Goal: Information Seeking & Learning: Learn about a topic

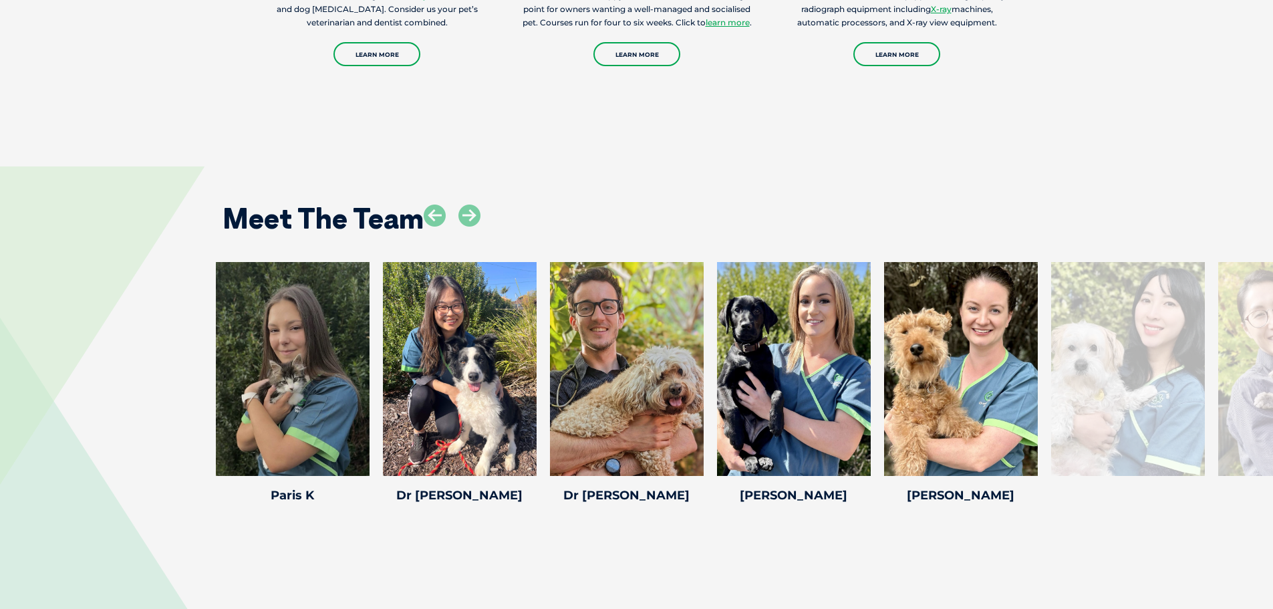
scroll to position [1804, 0]
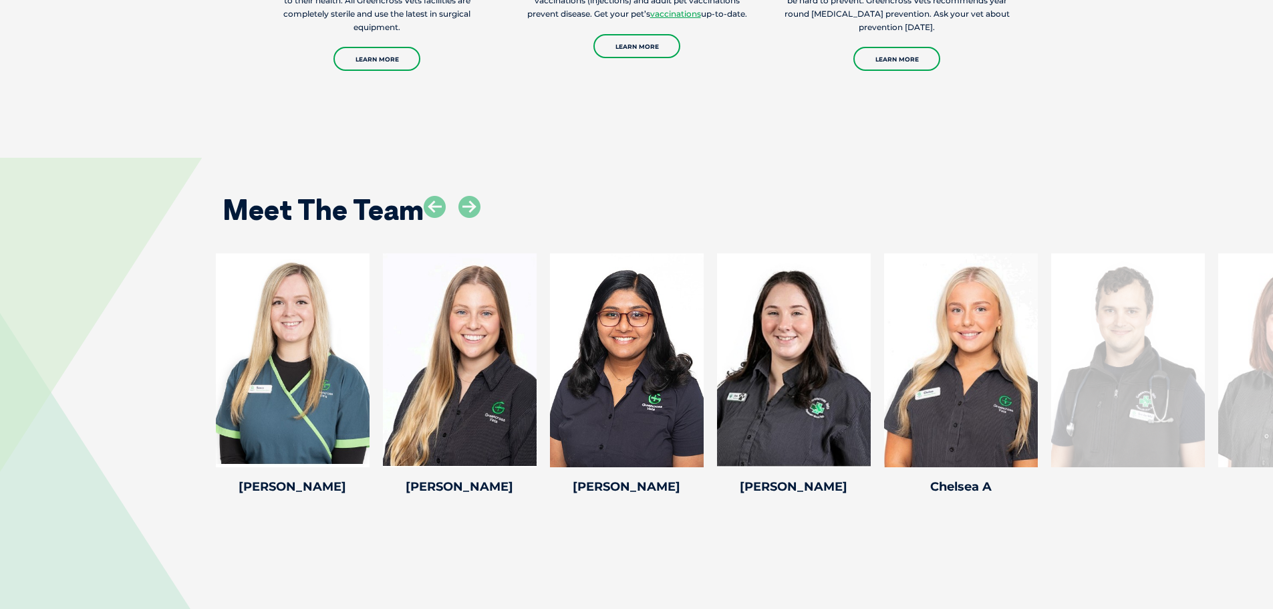
scroll to position [1670, 0]
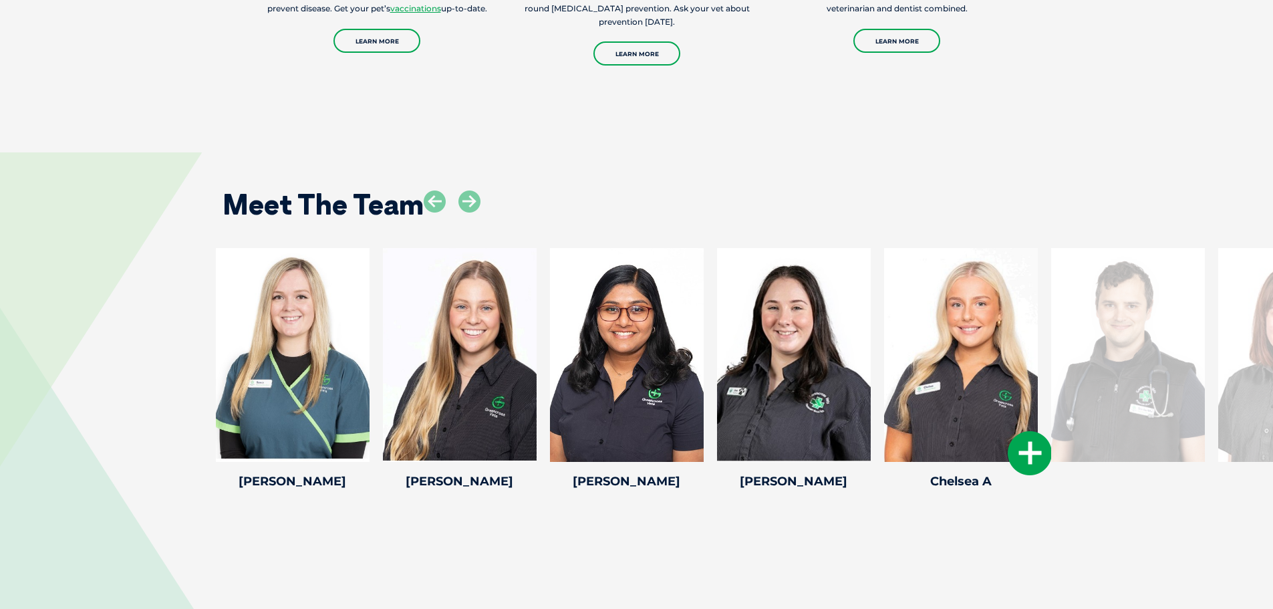
click at [1034, 440] on icon at bounding box center [1030, 453] width 44 height 44
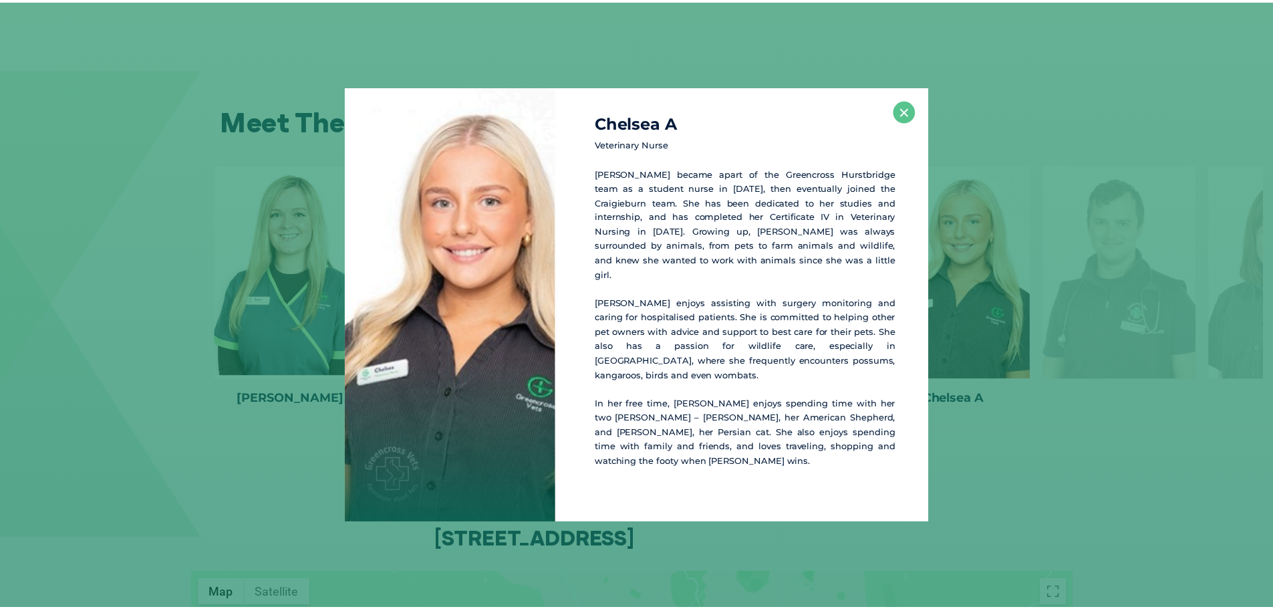
scroll to position [1758, 0]
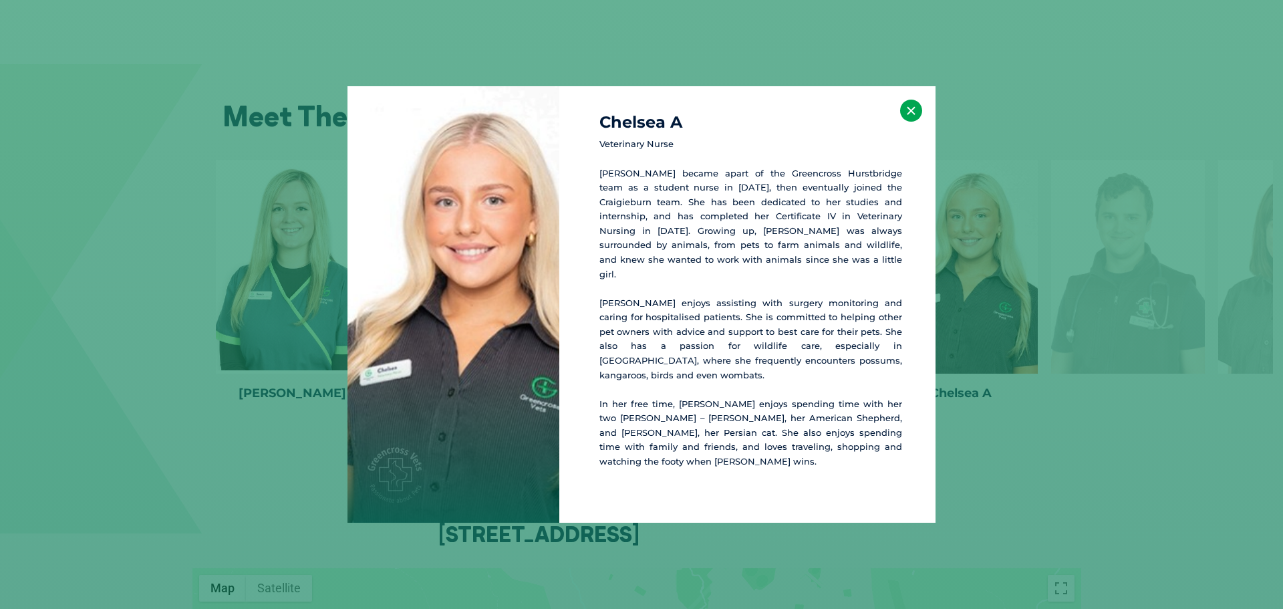
click at [913, 122] on button "×" at bounding box center [911, 111] width 22 height 22
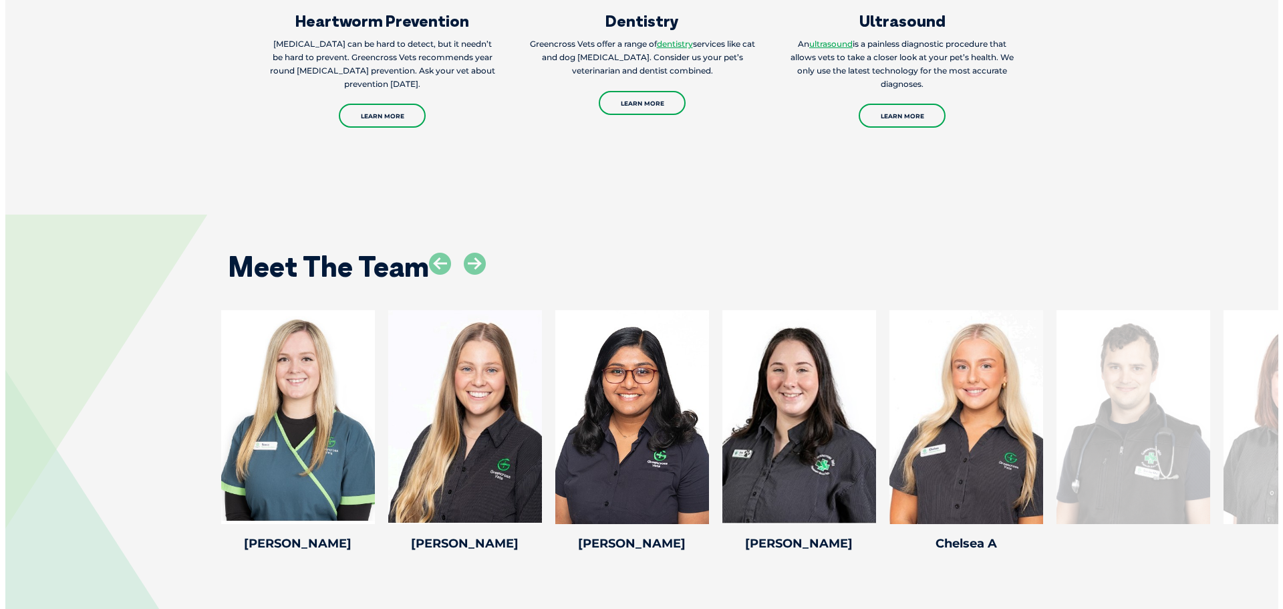
scroll to position [1604, 0]
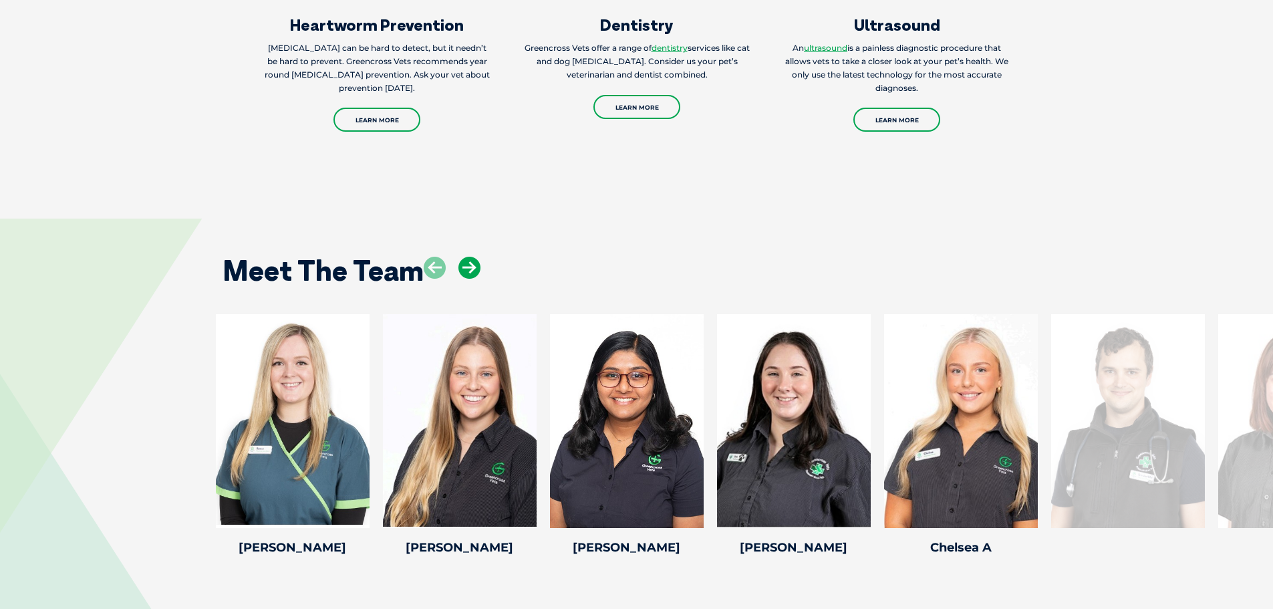
click at [476, 257] on icon at bounding box center [469, 268] width 22 height 22
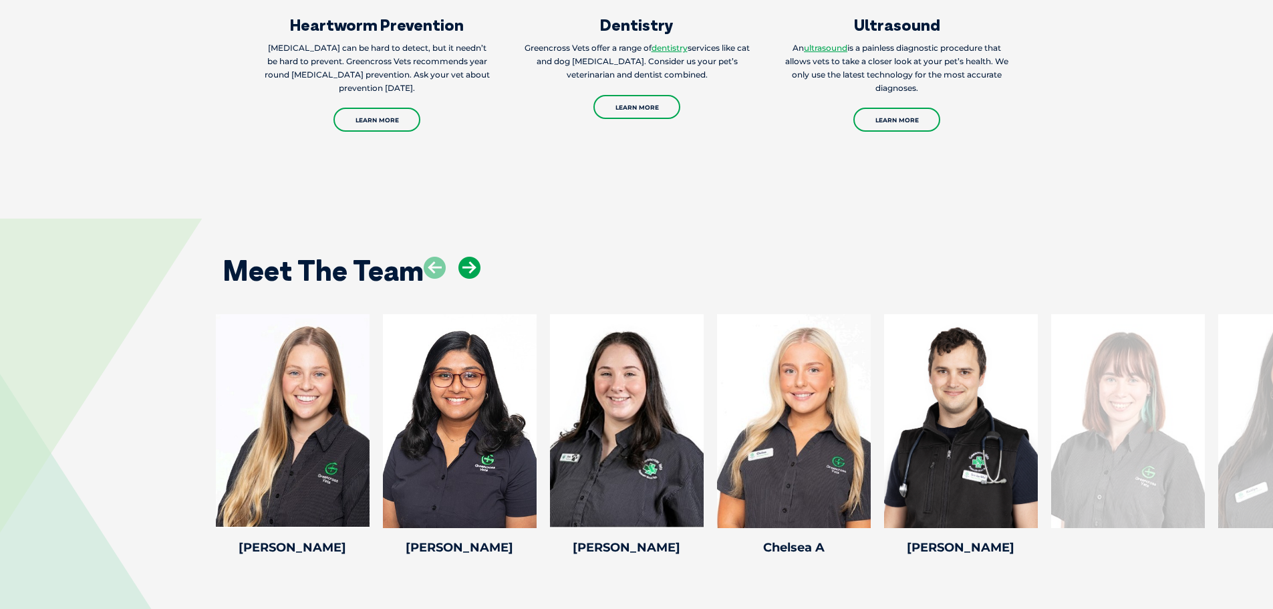
click at [476, 257] on icon at bounding box center [469, 268] width 22 height 22
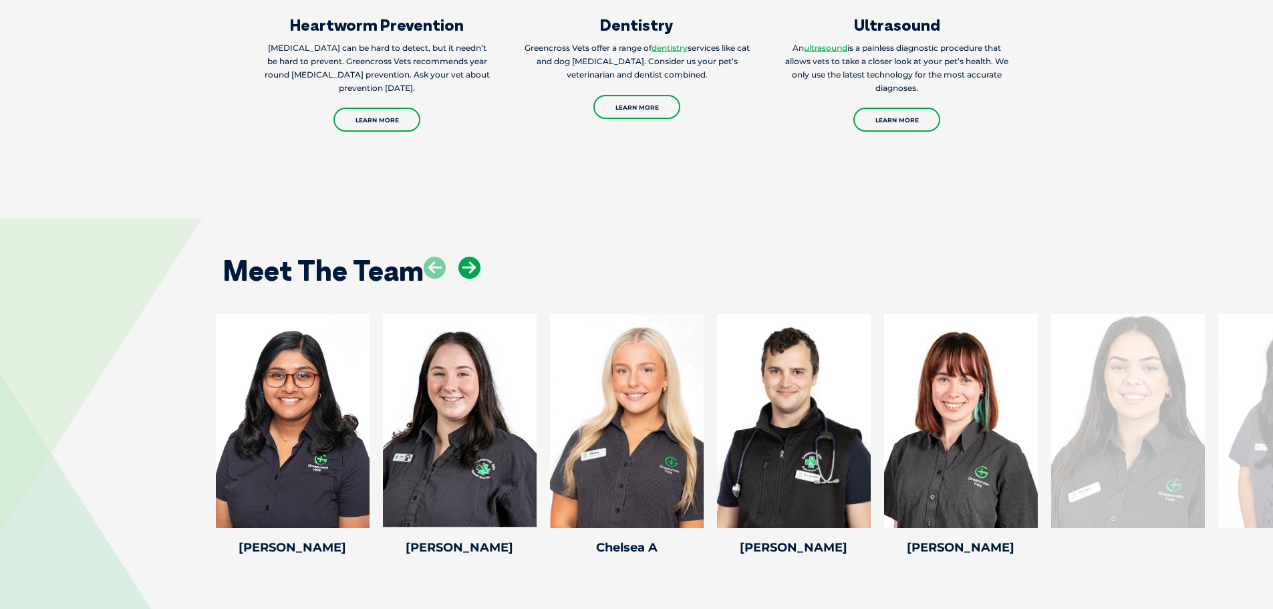
click at [476, 257] on icon at bounding box center [469, 268] width 22 height 22
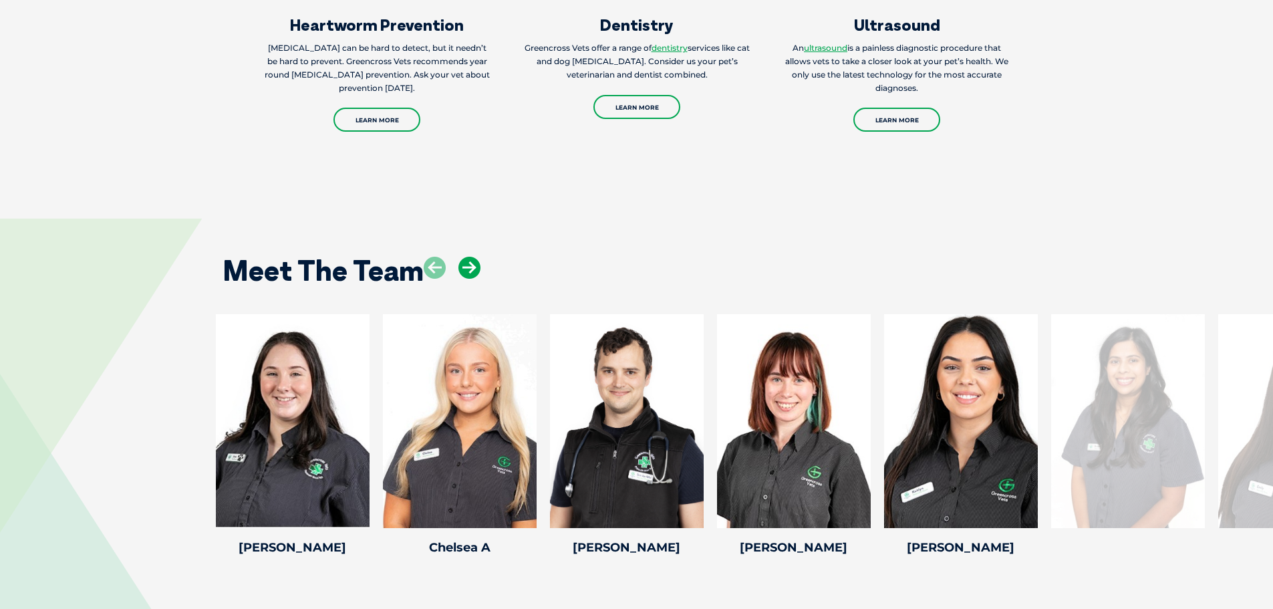
click at [476, 257] on icon at bounding box center [469, 268] width 22 height 22
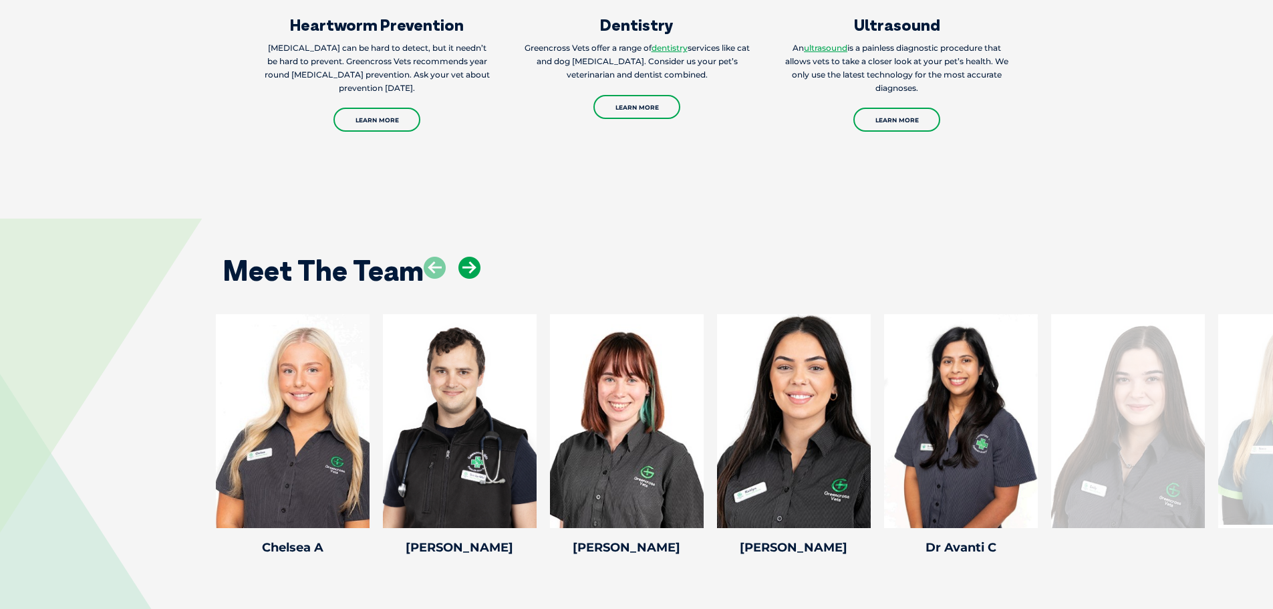
click at [476, 257] on icon at bounding box center [469, 268] width 22 height 22
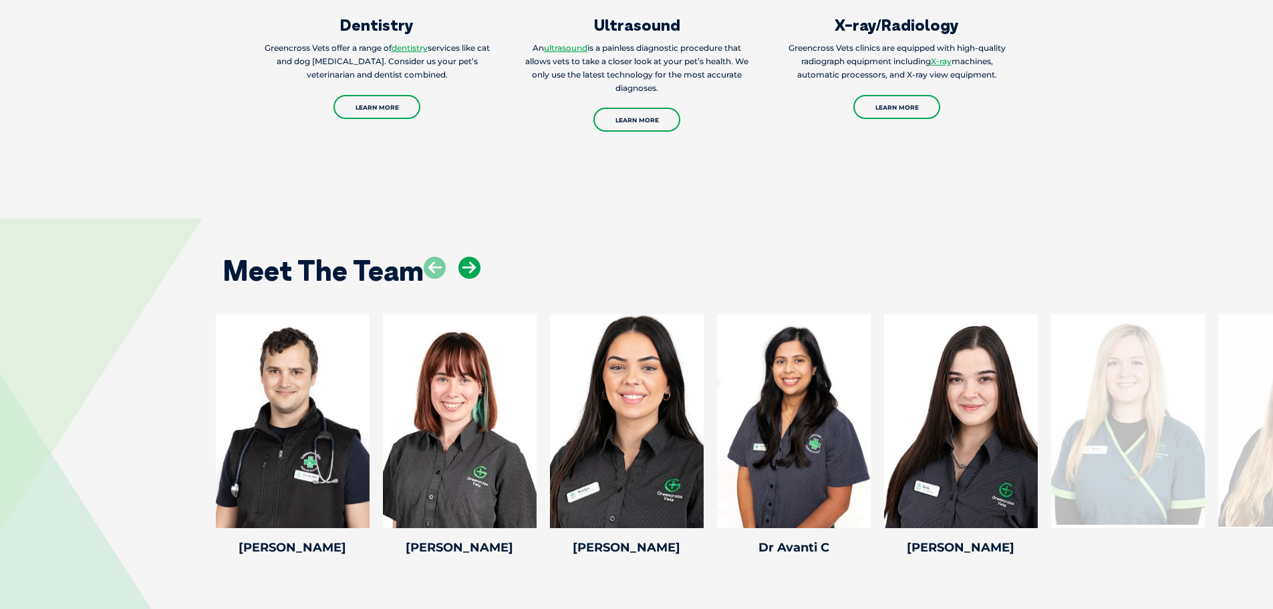
click at [476, 257] on icon at bounding box center [469, 268] width 22 height 22
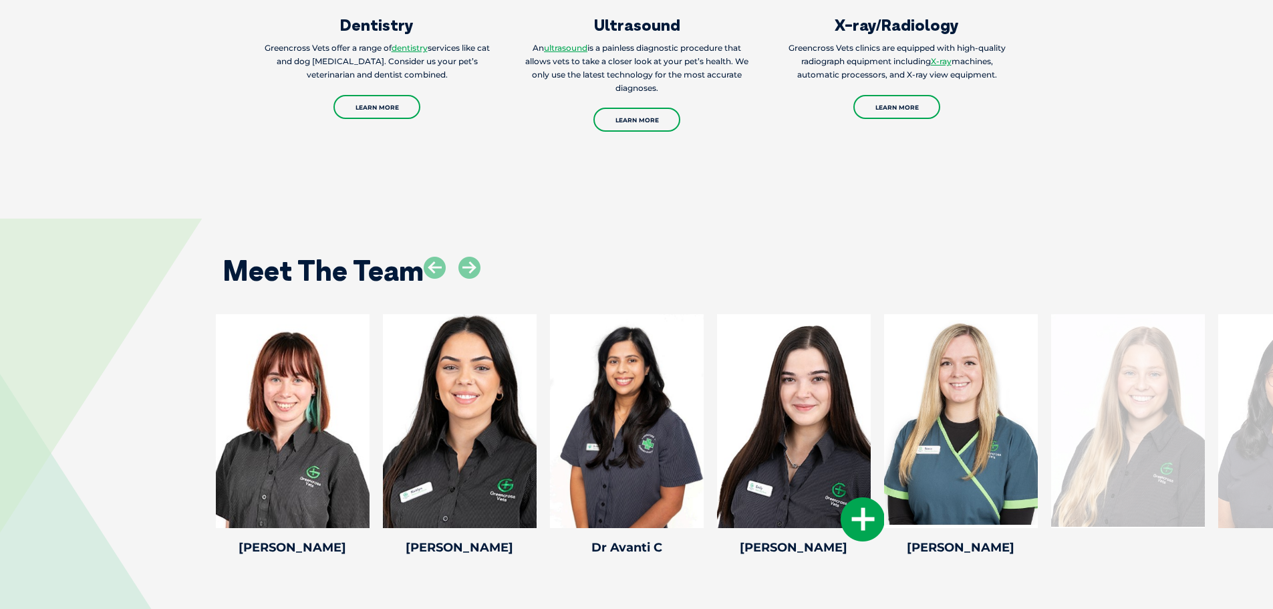
click at [806, 390] on div at bounding box center [794, 421] width 154 height 214
click at [863, 500] on icon at bounding box center [862, 519] width 44 height 44
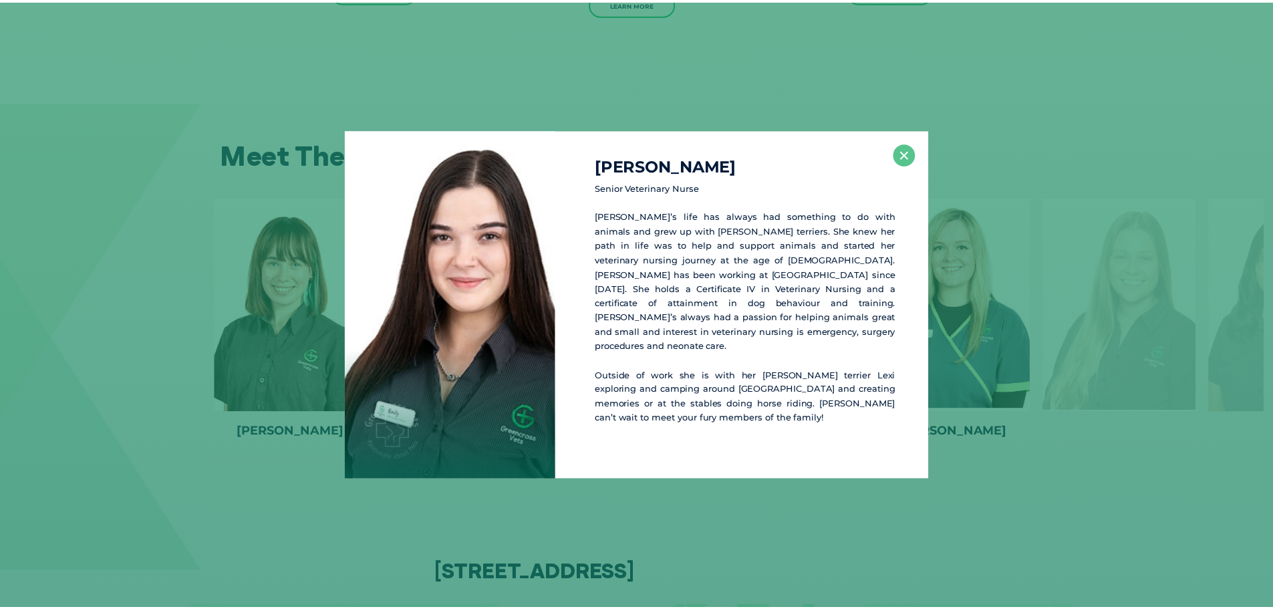
scroll to position [1721, 0]
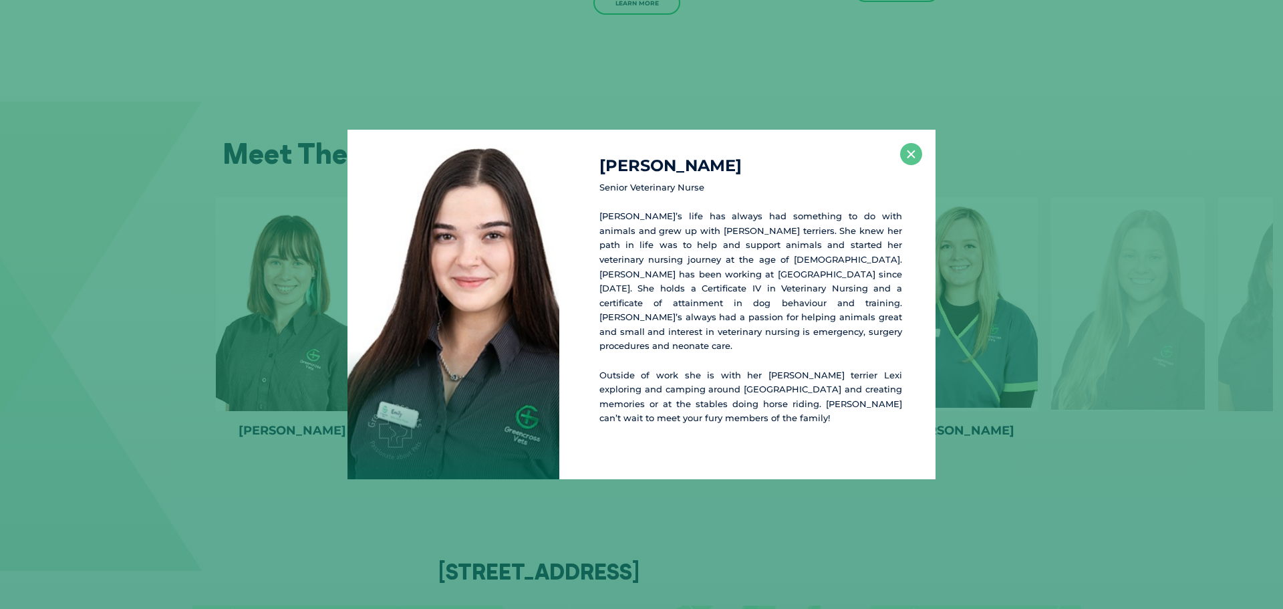
drag, startPoint x: 466, startPoint y: 258, endPoint x: 669, endPoint y: 274, distance: 204.4
click at [465, 214] on div at bounding box center [453, 304] width 212 height 349
click at [917, 157] on button "×" at bounding box center [911, 154] width 22 height 22
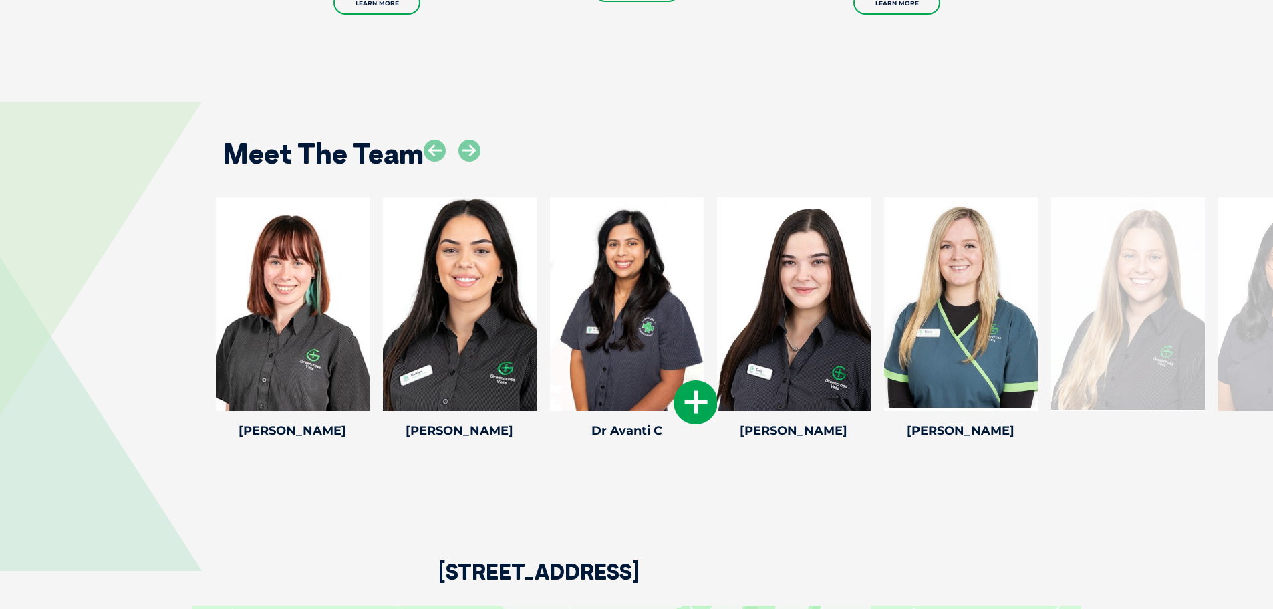
click at [587, 299] on div at bounding box center [627, 304] width 154 height 214
drag, startPoint x: 651, startPoint y: 355, endPoint x: 665, endPoint y: 379, distance: 28.1
click at [661, 379] on div at bounding box center [627, 304] width 154 height 214
click at [707, 385] on icon at bounding box center [696, 402] width 44 height 44
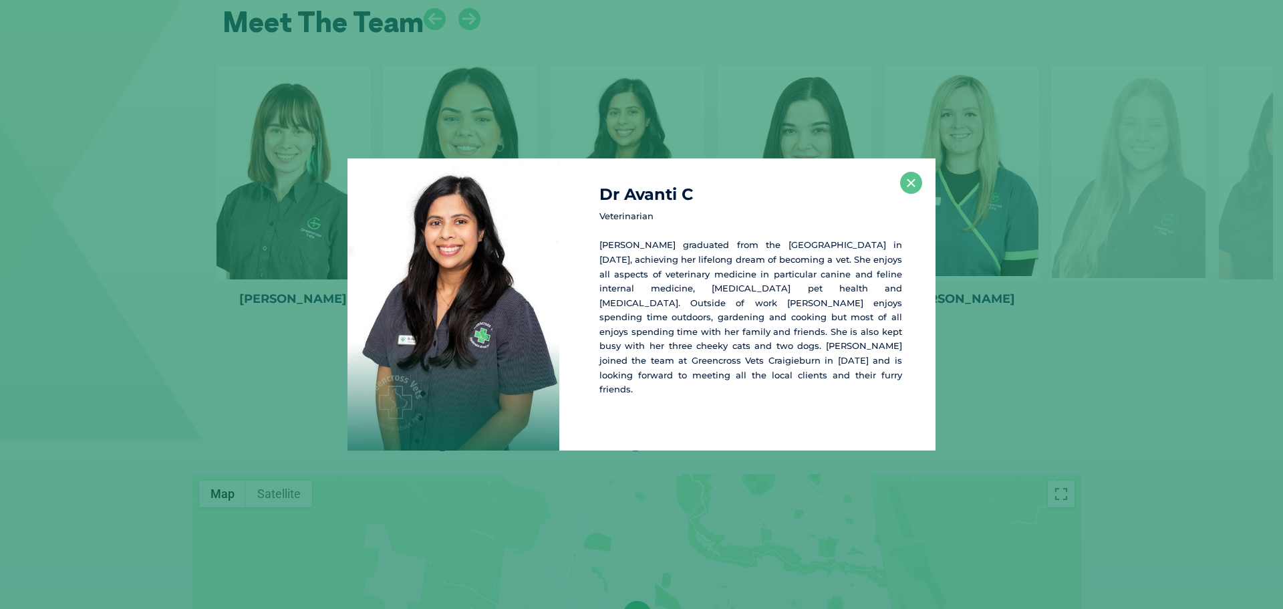
click at [897, 177] on div "Dr Avanti C Veterinarian [PERSON_NAME] graduated from the [GEOGRAPHIC_DATA] in …" at bounding box center [747, 304] width 376 height 292
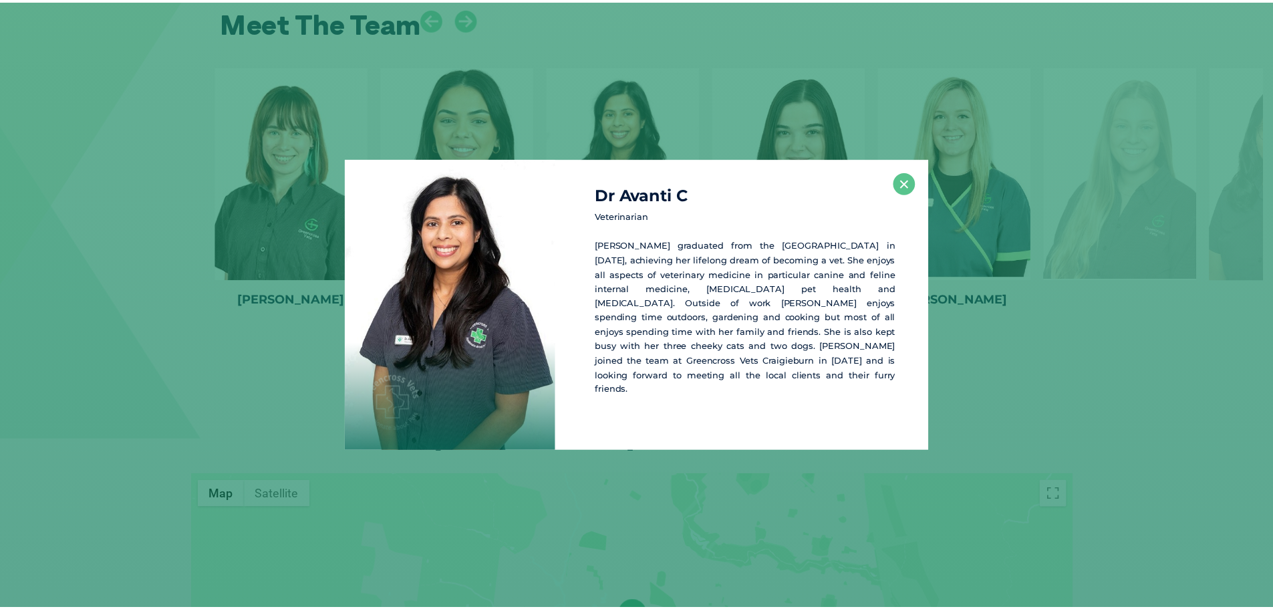
scroll to position [1857, 0]
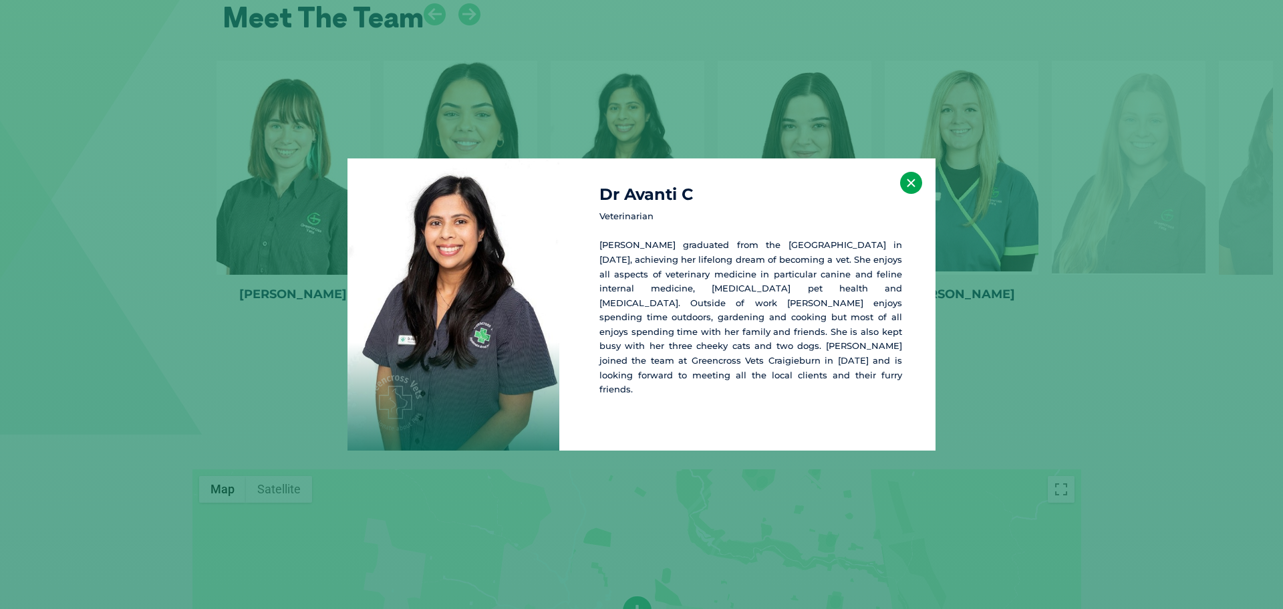
click at [916, 189] on button "×" at bounding box center [911, 183] width 22 height 22
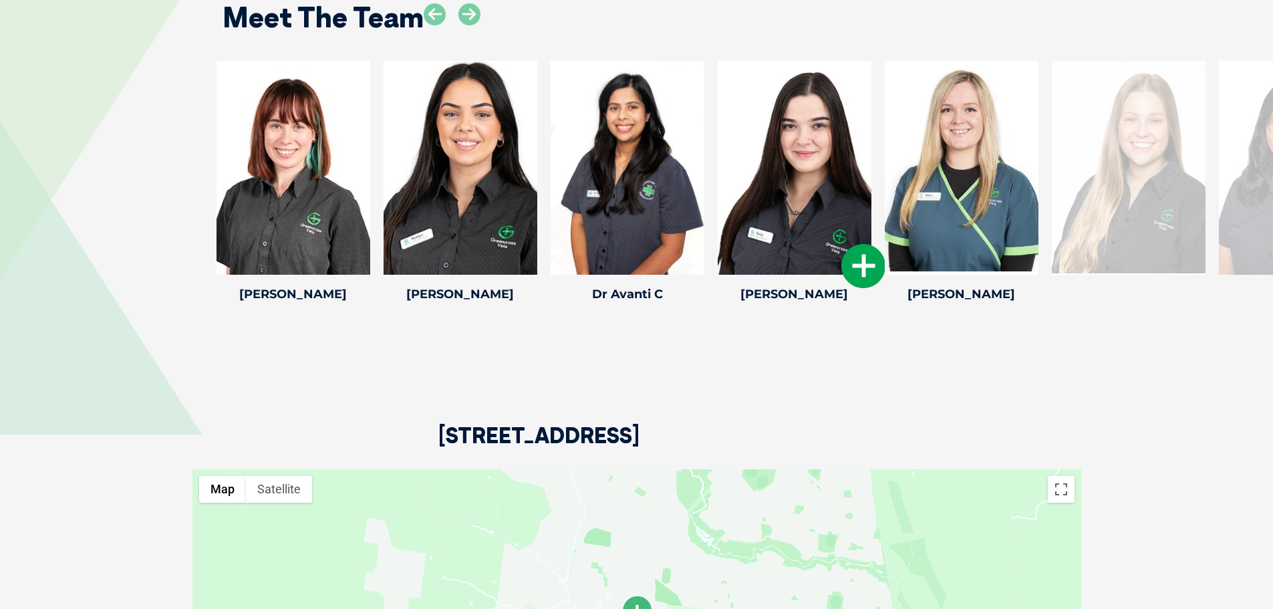
click at [792, 172] on div at bounding box center [795, 168] width 154 height 214
click at [964, 223] on div at bounding box center [962, 168] width 154 height 214
drag, startPoint x: 1036, startPoint y: 279, endPoint x: 1023, endPoint y: 259, distance: 23.7
click at [1038, 288] on h4 "[PERSON_NAME]" at bounding box center [962, 294] width 154 height 12
click at [1028, 250] on icon at bounding box center [1030, 266] width 44 height 44
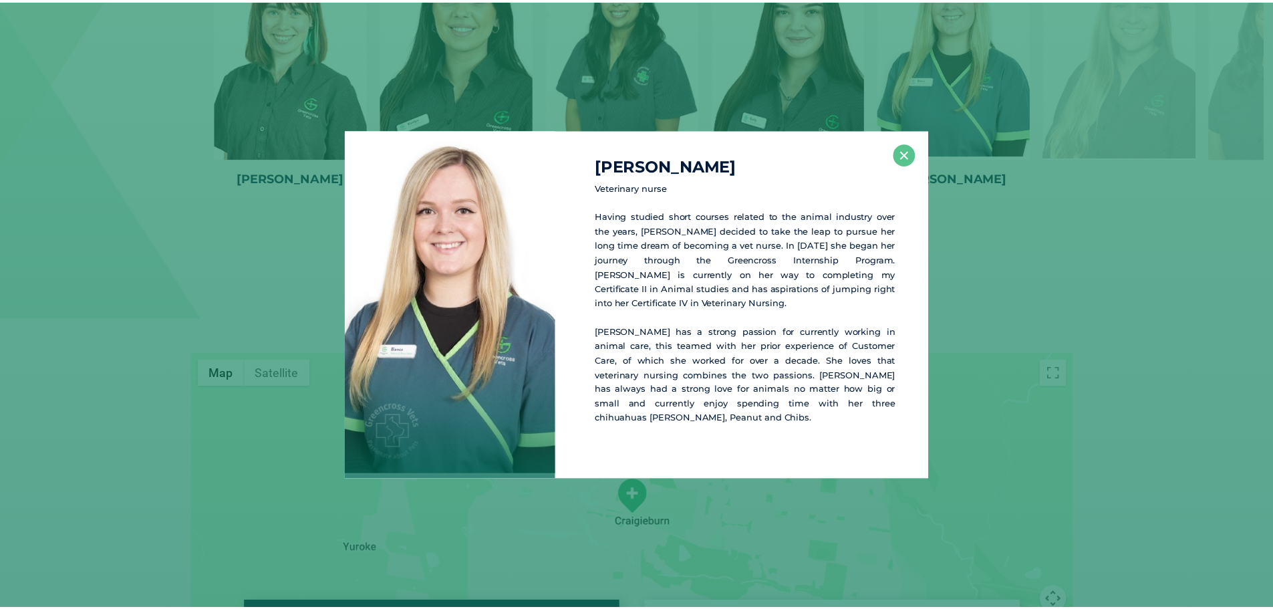
scroll to position [1974, 0]
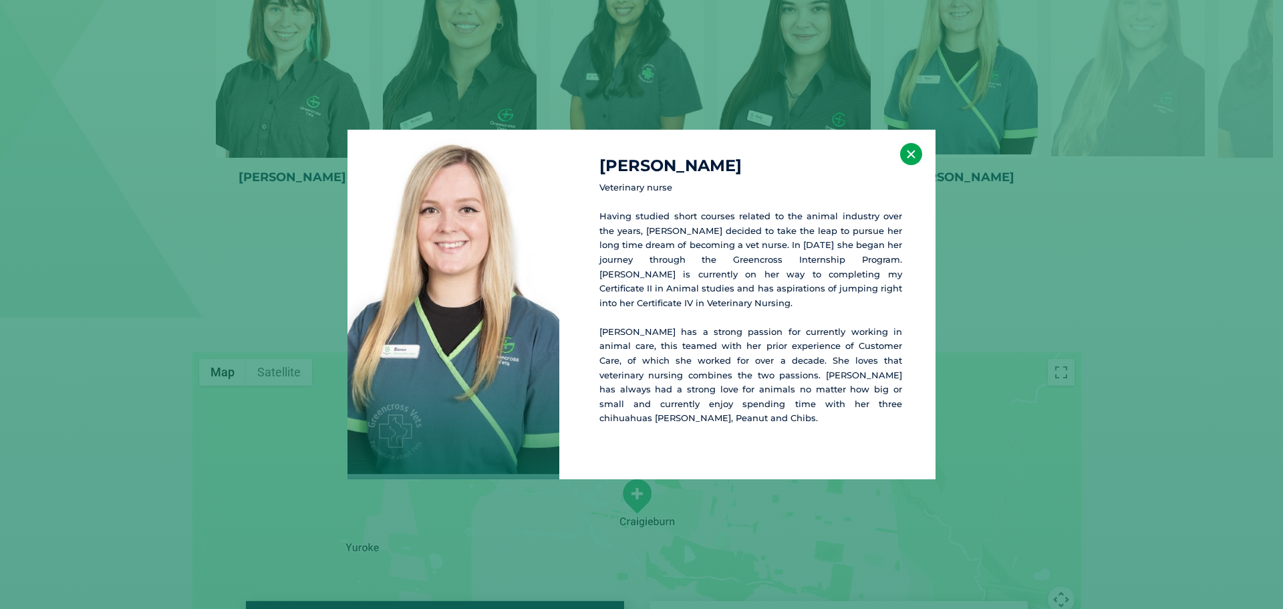
click at [912, 165] on button "×" at bounding box center [911, 154] width 22 height 22
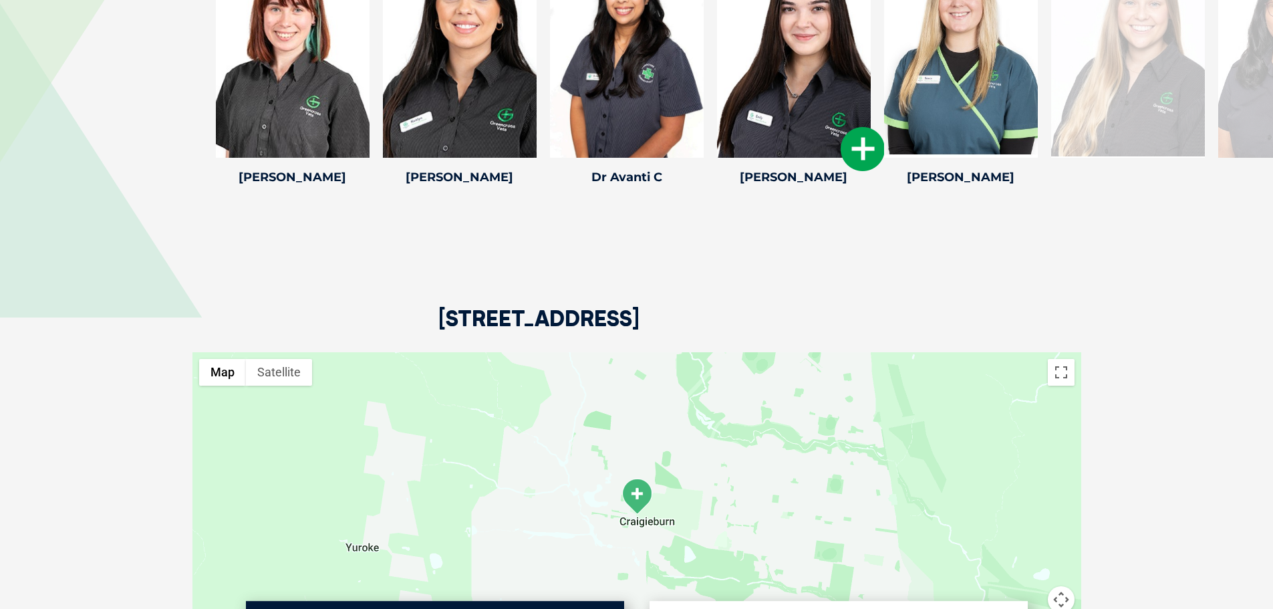
click at [790, 104] on div at bounding box center [794, 51] width 154 height 214
click at [866, 144] on icon at bounding box center [862, 149] width 44 height 44
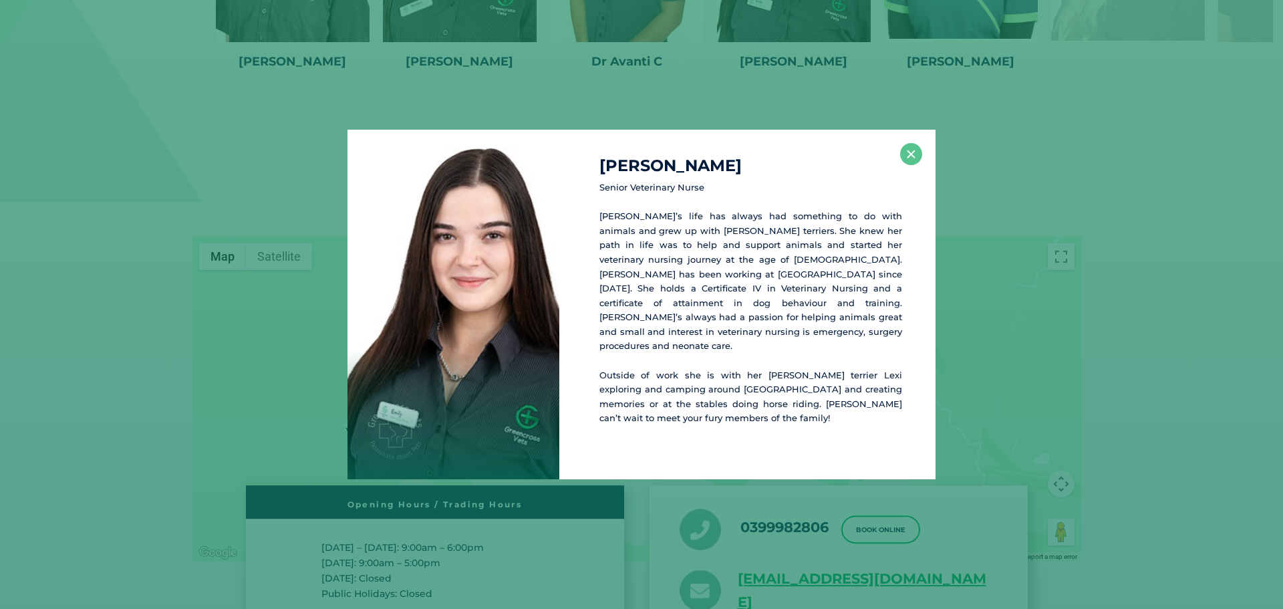
scroll to position [2091, 0]
drag, startPoint x: 625, startPoint y: 202, endPoint x: 791, endPoint y: 188, distance: 167.0
click at [803, 182] on div "[PERSON_NAME] Senior Veterinary Nurse [PERSON_NAME]’s life has always had somet…" at bounding box center [747, 304] width 376 height 349
click at [751, 186] on div "[PERSON_NAME] Senior Veterinary Nurse [PERSON_NAME]’s life has always had somet…" at bounding box center [747, 304] width 376 height 349
drag, startPoint x: 631, startPoint y: 235, endPoint x: 724, endPoint y: 239, distance: 92.9
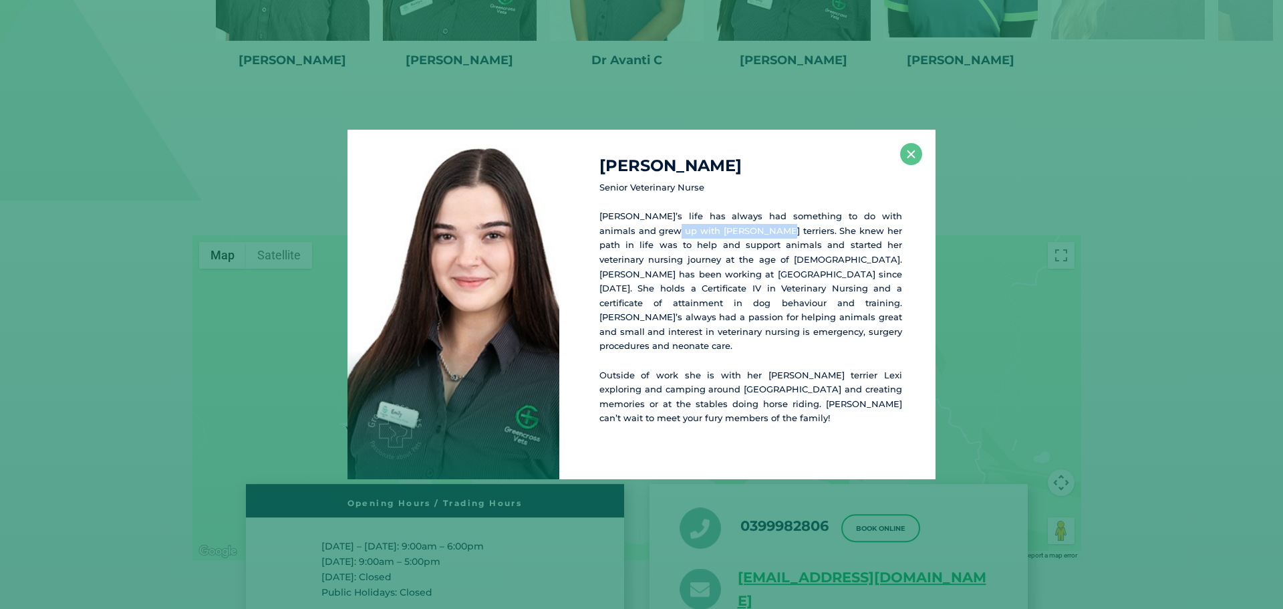
click at [724, 239] on p "[PERSON_NAME]’s life has always had something to do with animals and grew up wi…" at bounding box center [750, 281] width 303 height 144
click at [763, 331] on p "[PERSON_NAME]’s life has always had something to do with animals and grew up wi…" at bounding box center [750, 281] width 303 height 144
drag, startPoint x: 858, startPoint y: 365, endPoint x: 889, endPoint y: 359, distance: 32.0
click at [889, 359] on div "[PERSON_NAME] Senior Veterinary Nurse [PERSON_NAME]’s life has always had somet…" at bounding box center [747, 304] width 376 height 349
drag, startPoint x: 875, startPoint y: 412, endPoint x: 867, endPoint y: 412, distance: 7.3
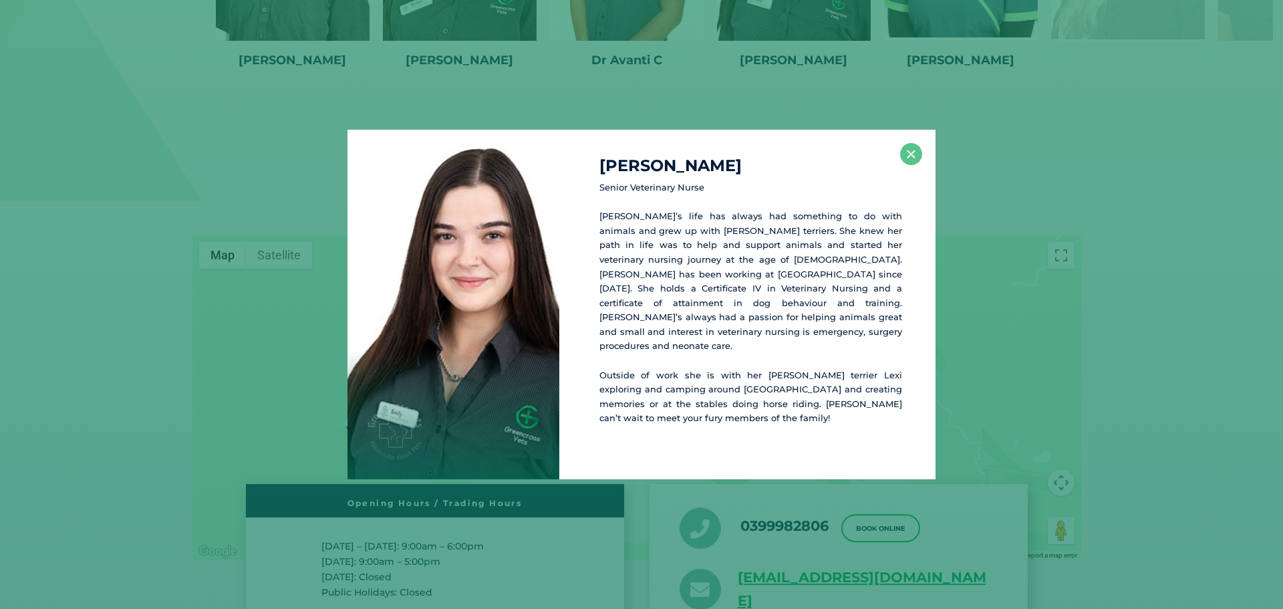
click at [871, 412] on p "Outside of work she is with her [PERSON_NAME] terrier Lexi exploring and campin…" at bounding box center [750, 396] width 303 height 57
drag, startPoint x: 792, startPoint y: 295, endPoint x: 841, endPoint y: 298, distance: 49.5
click at [841, 298] on p "[PERSON_NAME]’s life has always had something to do with animals and grew up wi…" at bounding box center [750, 281] width 303 height 144
click at [844, 325] on p "[PERSON_NAME]’s life has always had something to do with animals and grew up wi…" at bounding box center [750, 281] width 303 height 144
drag, startPoint x: 712, startPoint y: 200, endPoint x: 594, endPoint y: 194, distance: 117.7
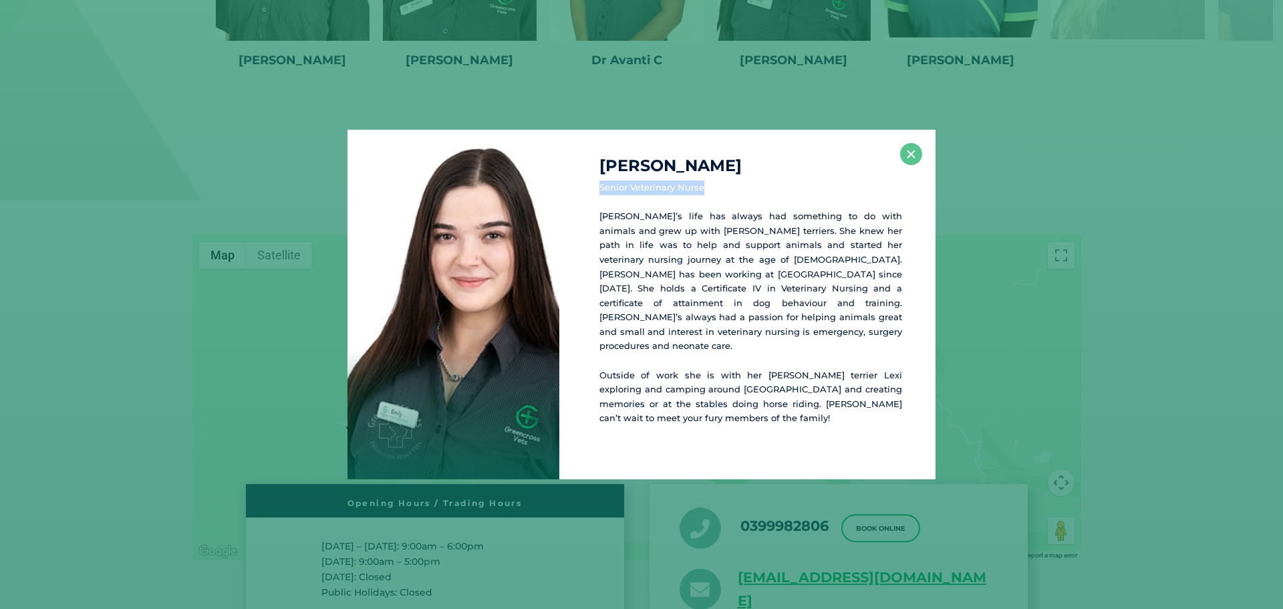
click at [594, 194] on div "[PERSON_NAME] Senior Veterinary Nurse [PERSON_NAME]’s life has always had somet…" at bounding box center [747, 304] width 376 height 349
click at [895, 163] on div "[PERSON_NAME] Senior Veterinary Nurse [PERSON_NAME]’s life has always had somet…" at bounding box center [747, 304] width 376 height 349
click at [906, 165] on button "×" at bounding box center [911, 154] width 22 height 22
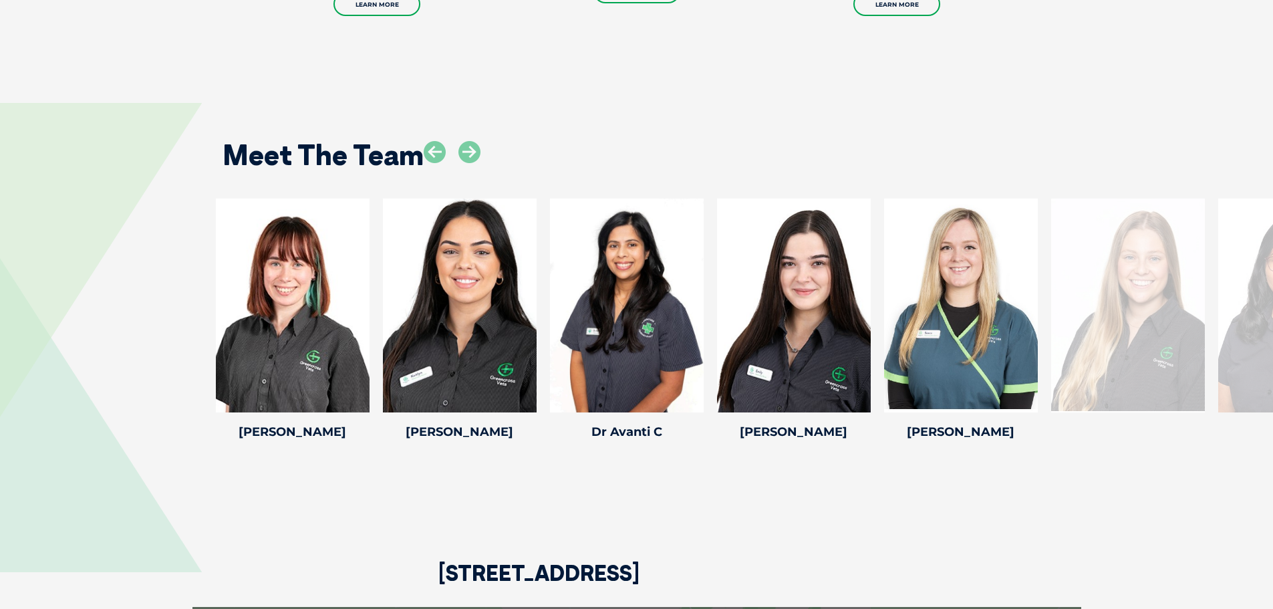
scroll to position [1690, 0]
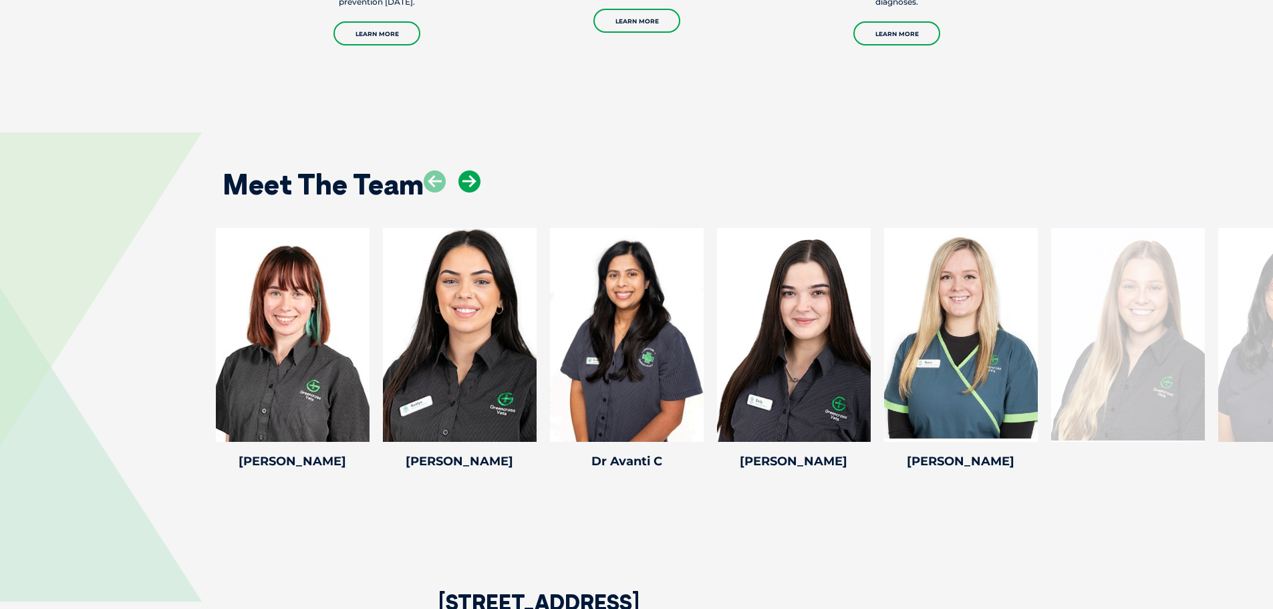
click at [475, 170] on icon at bounding box center [469, 181] width 22 height 22
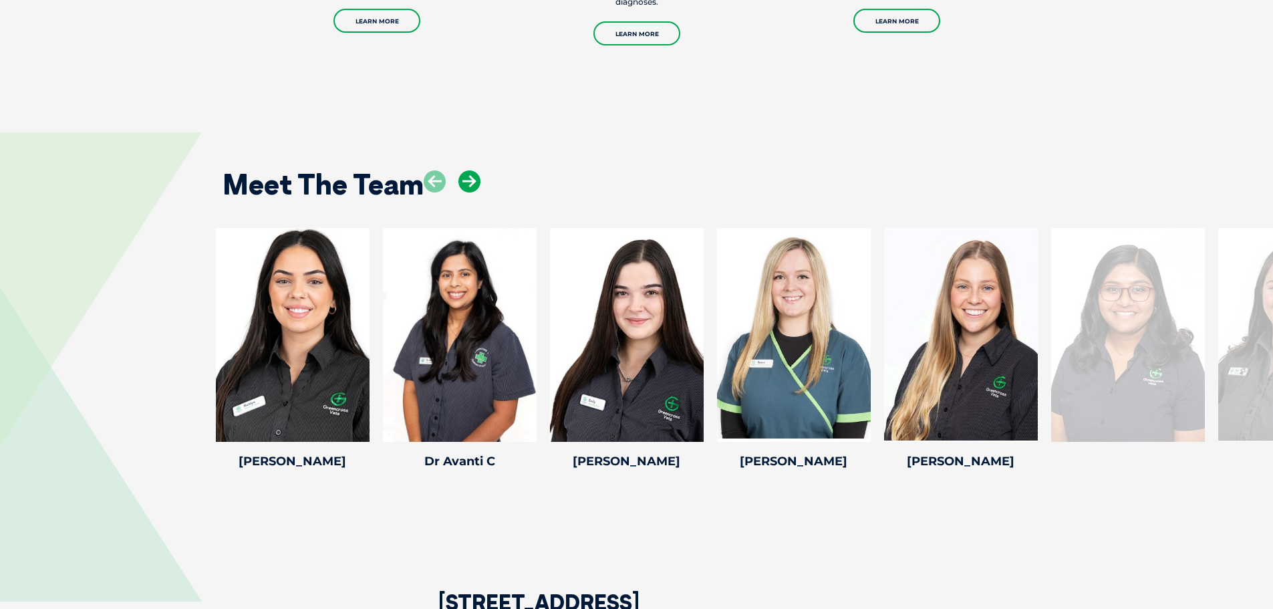
click at [475, 170] on icon at bounding box center [469, 181] width 22 height 22
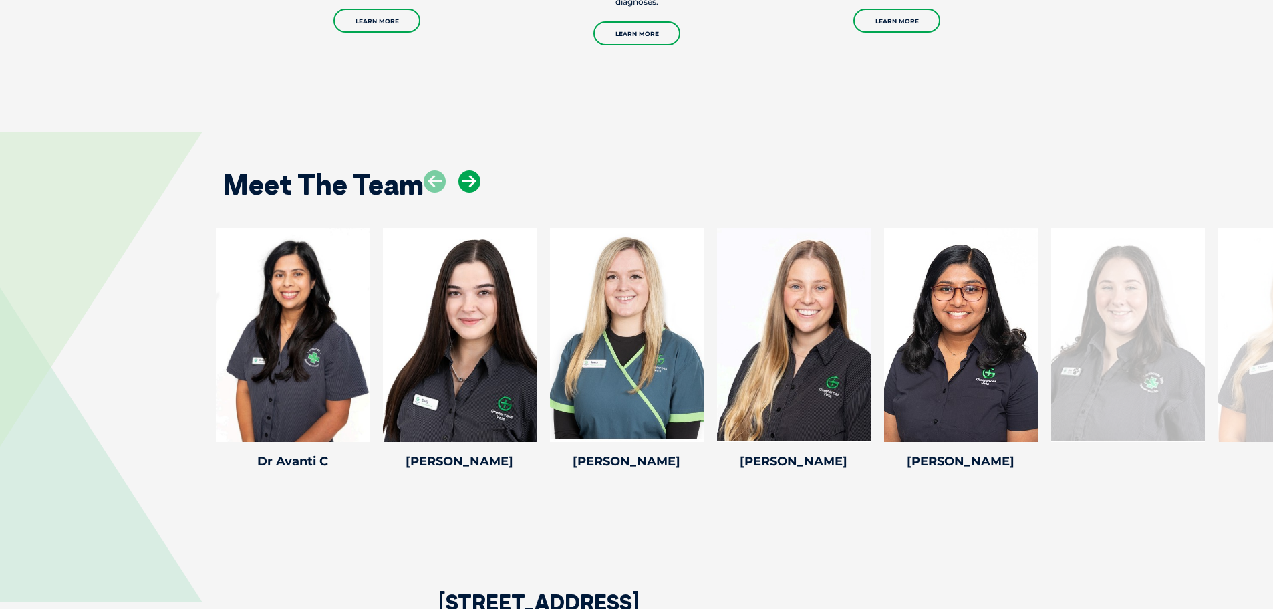
click at [475, 170] on icon at bounding box center [469, 181] width 22 height 22
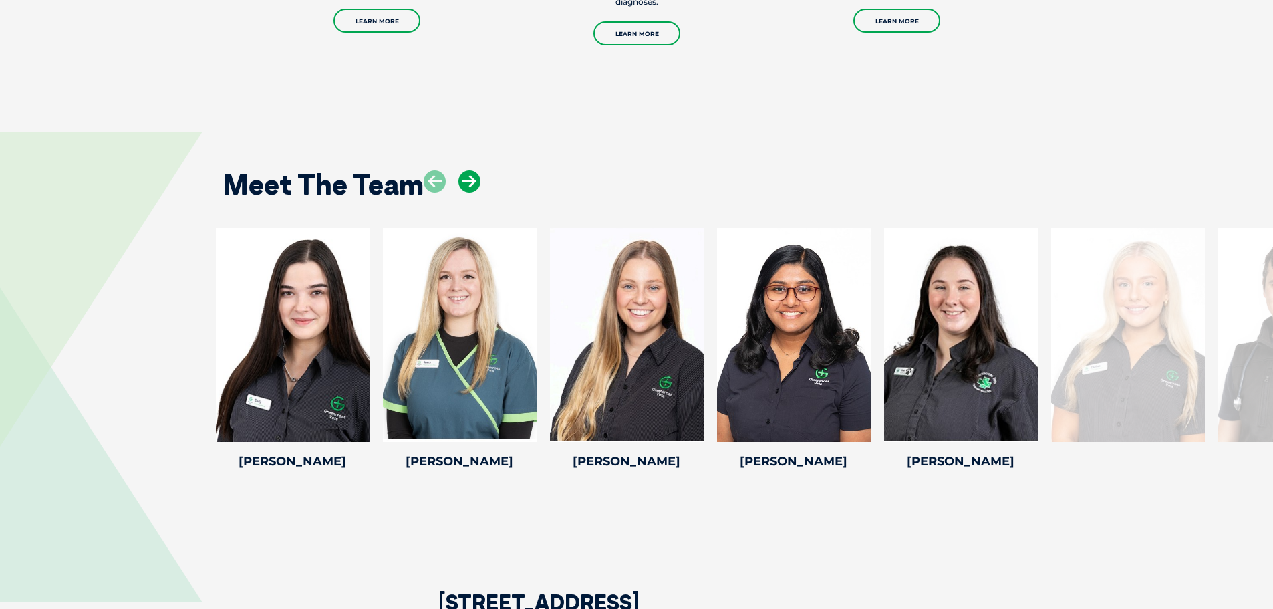
click at [475, 170] on icon at bounding box center [469, 181] width 22 height 22
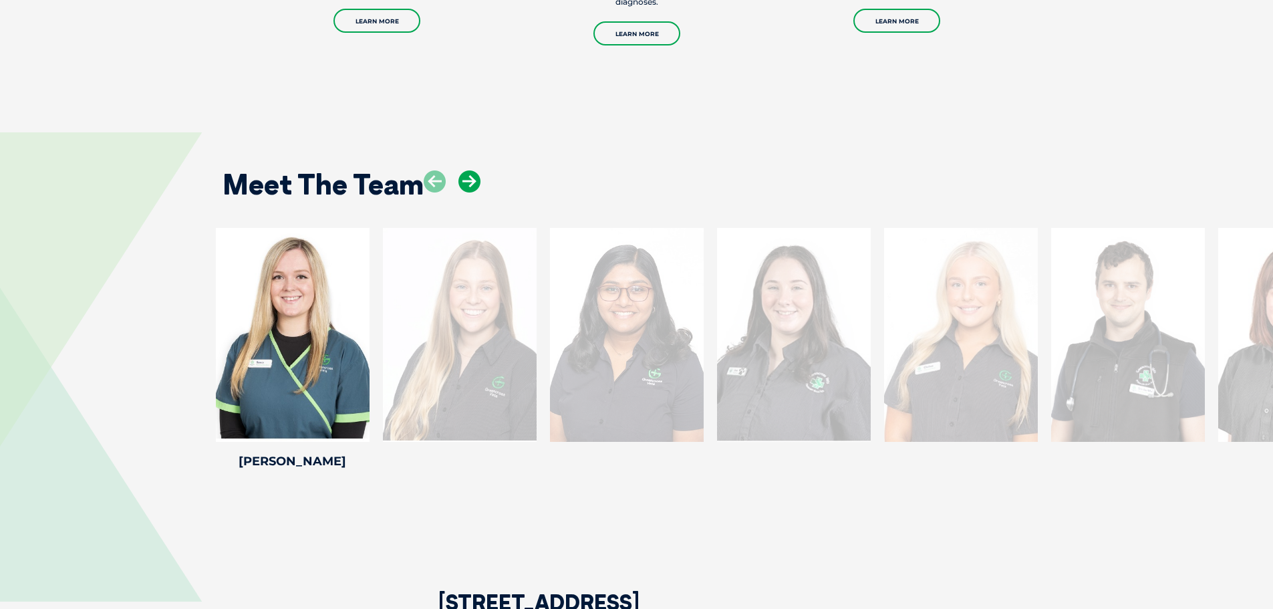
click at [468, 170] on icon at bounding box center [469, 181] width 22 height 22
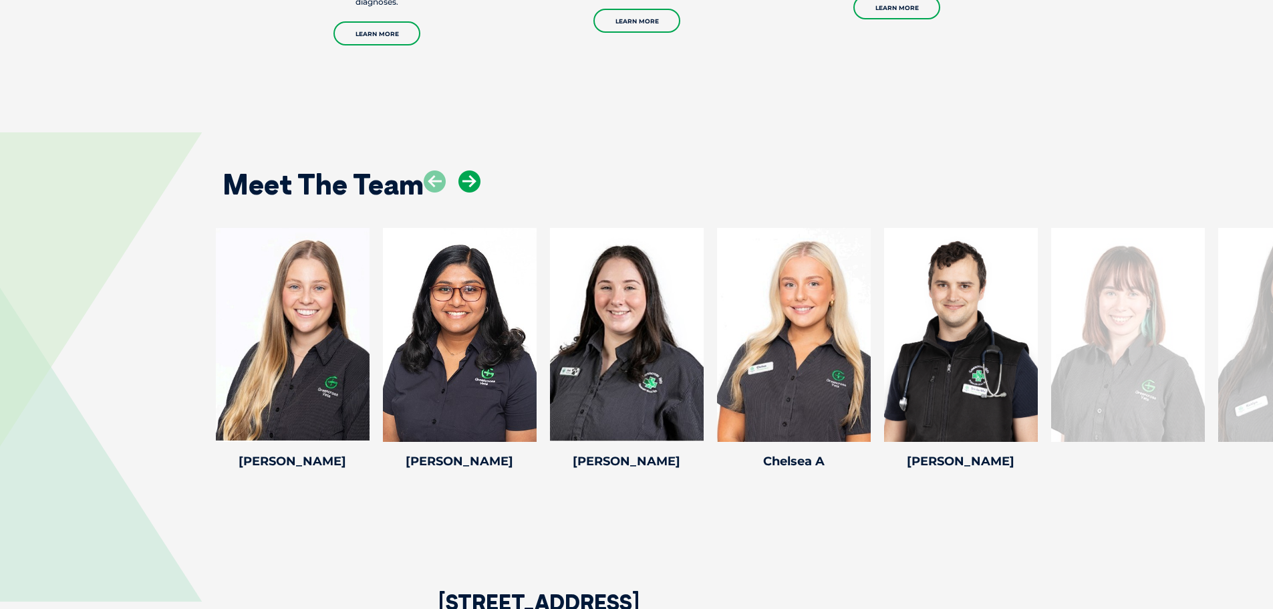
click at [466, 170] on icon at bounding box center [469, 181] width 22 height 22
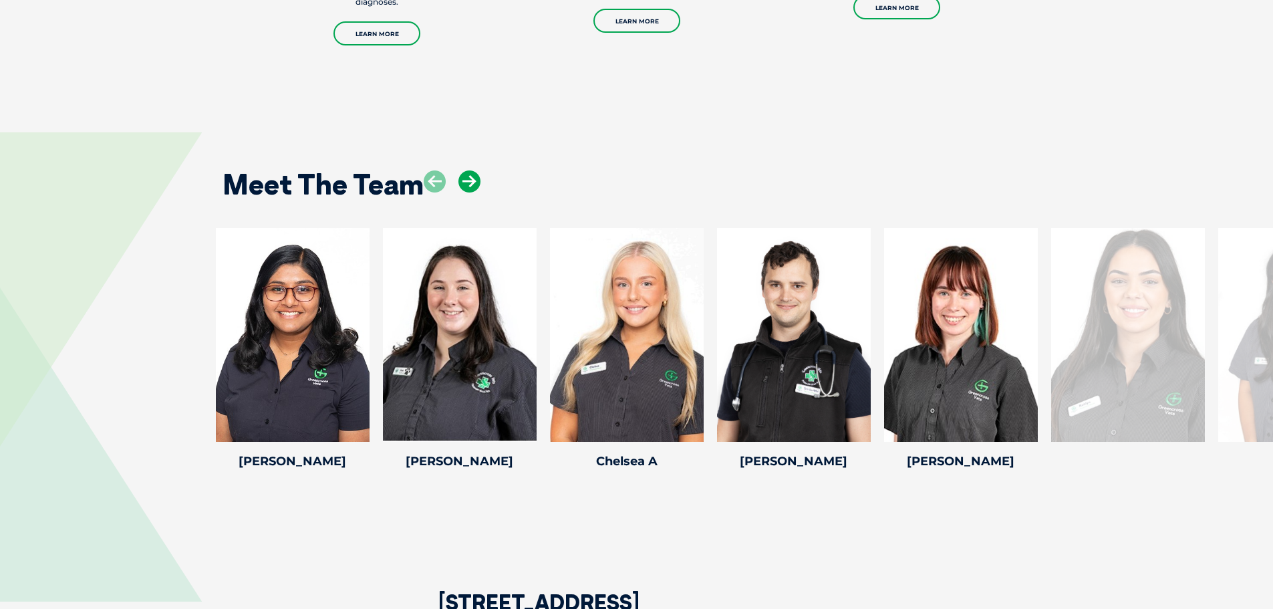
click at [466, 170] on icon at bounding box center [469, 181] width 22 height 22
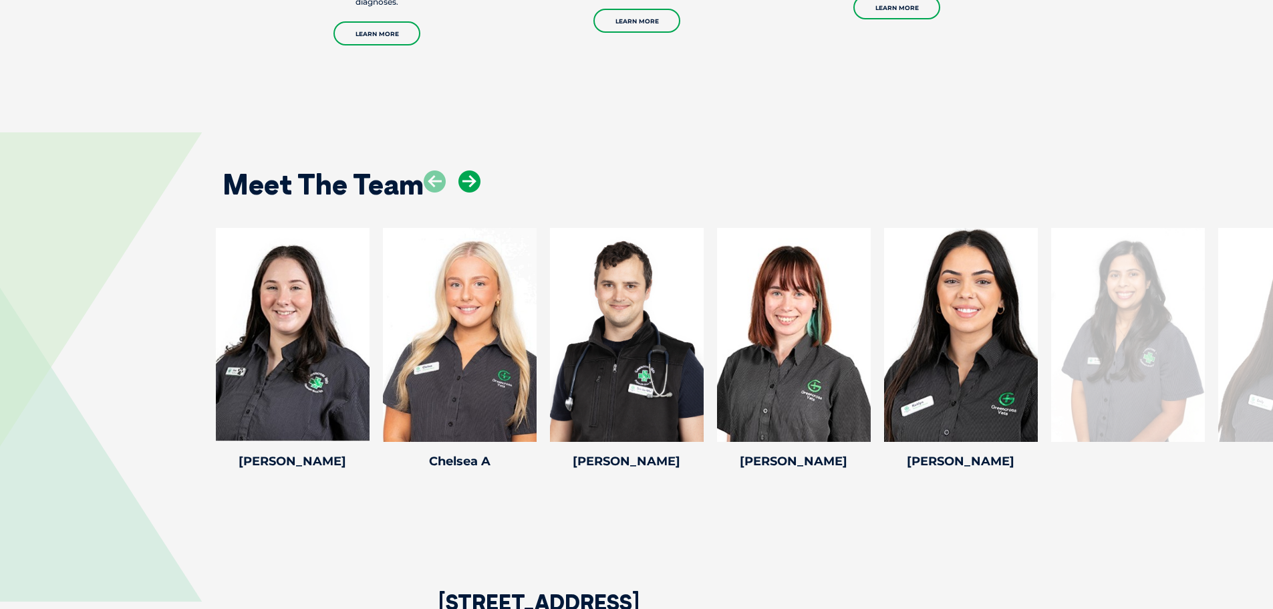
click at [466, 170] on icon at bounding box center [469, 181] width 22 height 22
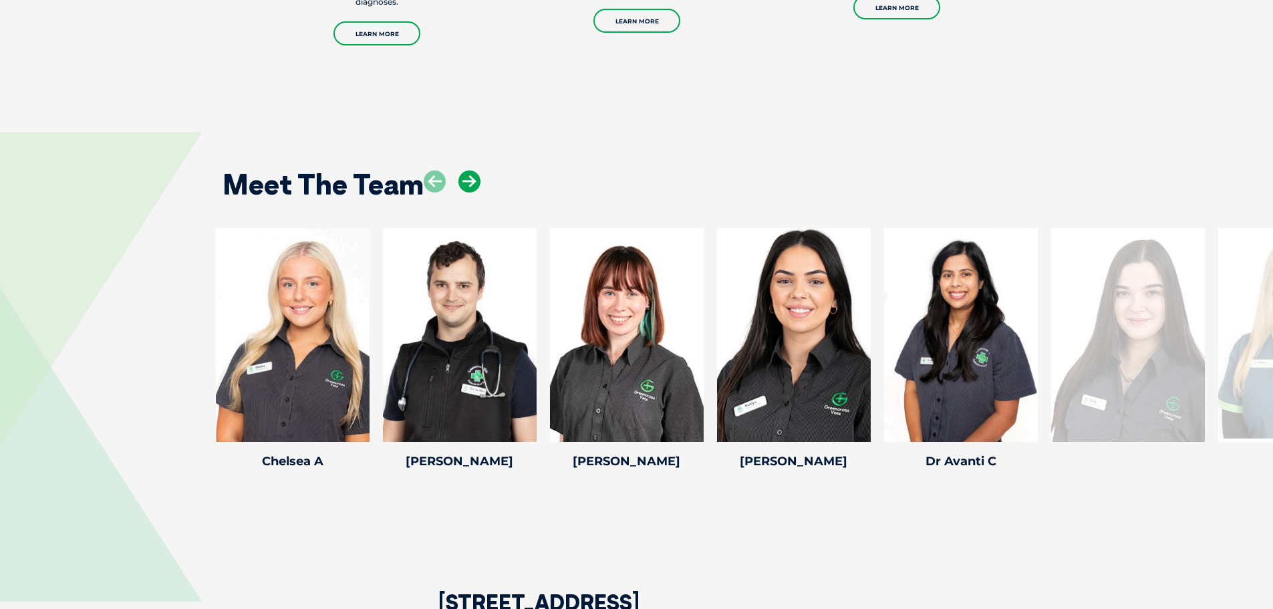
click at [466, 170] on icon at bounding box center [469, 181] width 22 height 22
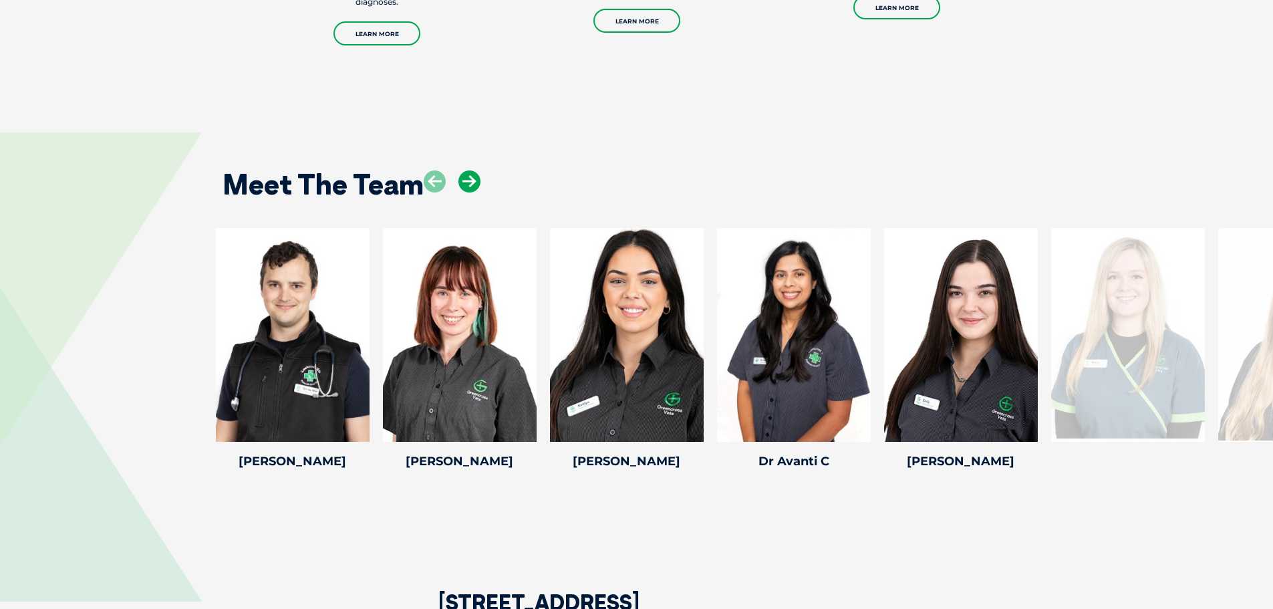
click at [466, 170] on icon at bounding box center [469, 181] width 22 height 22
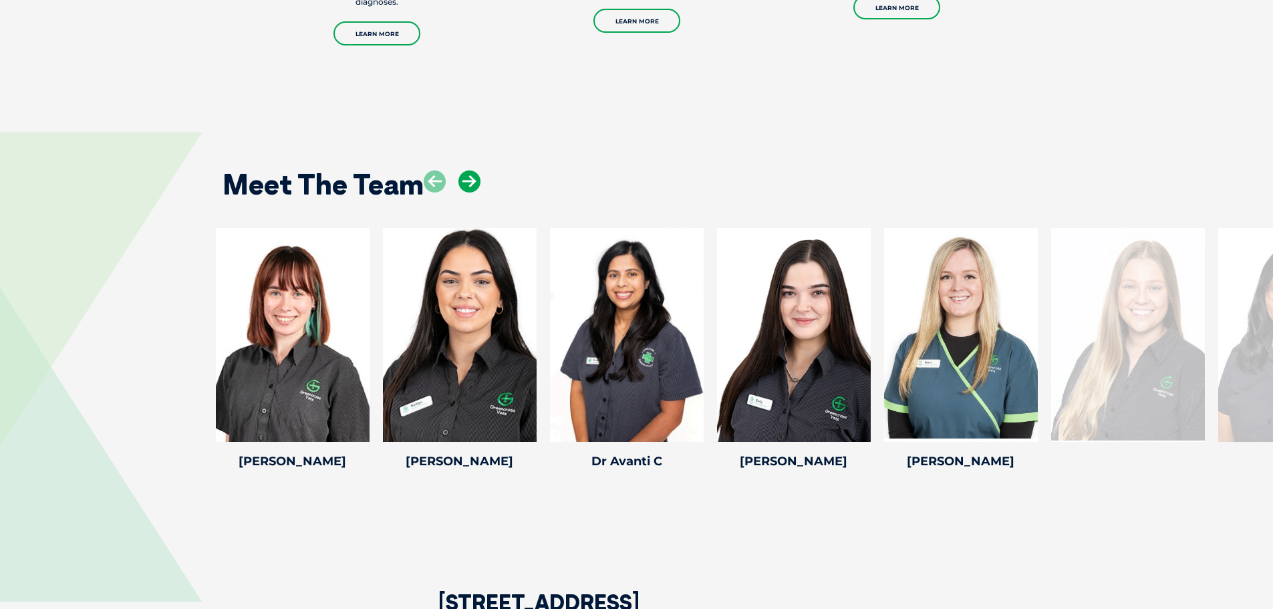
click at [466, 170] on icon at bounding box center [469, 181] width 22 height 22
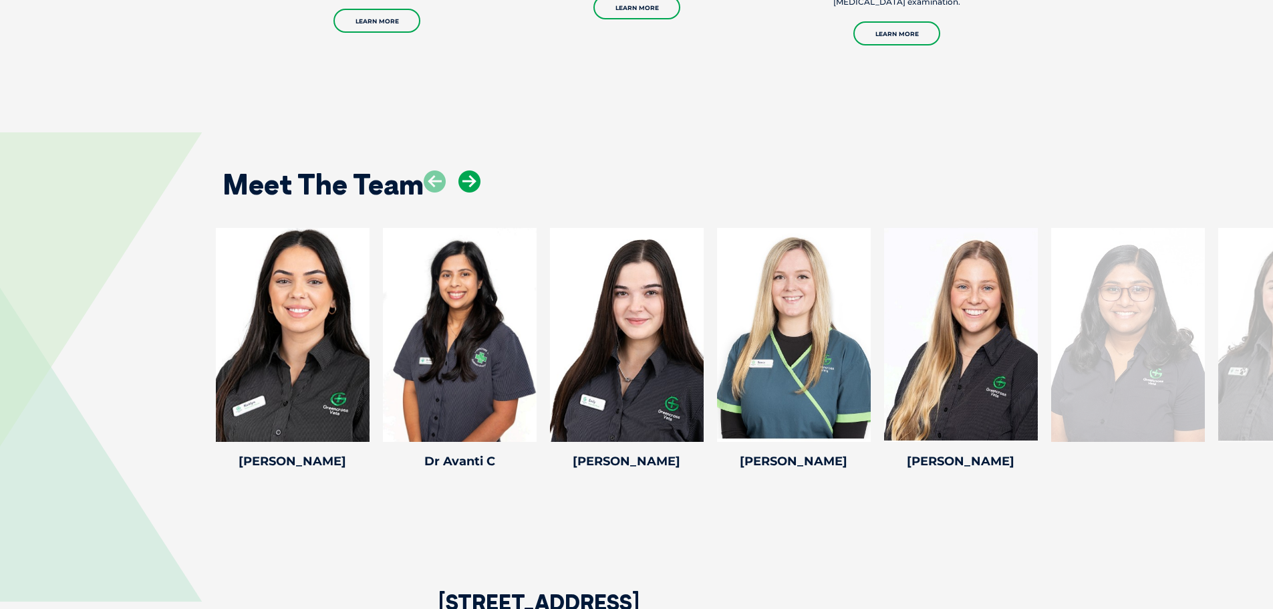
click at [466, 170] on icon at bounding box center [469, 181] width 22 height 22
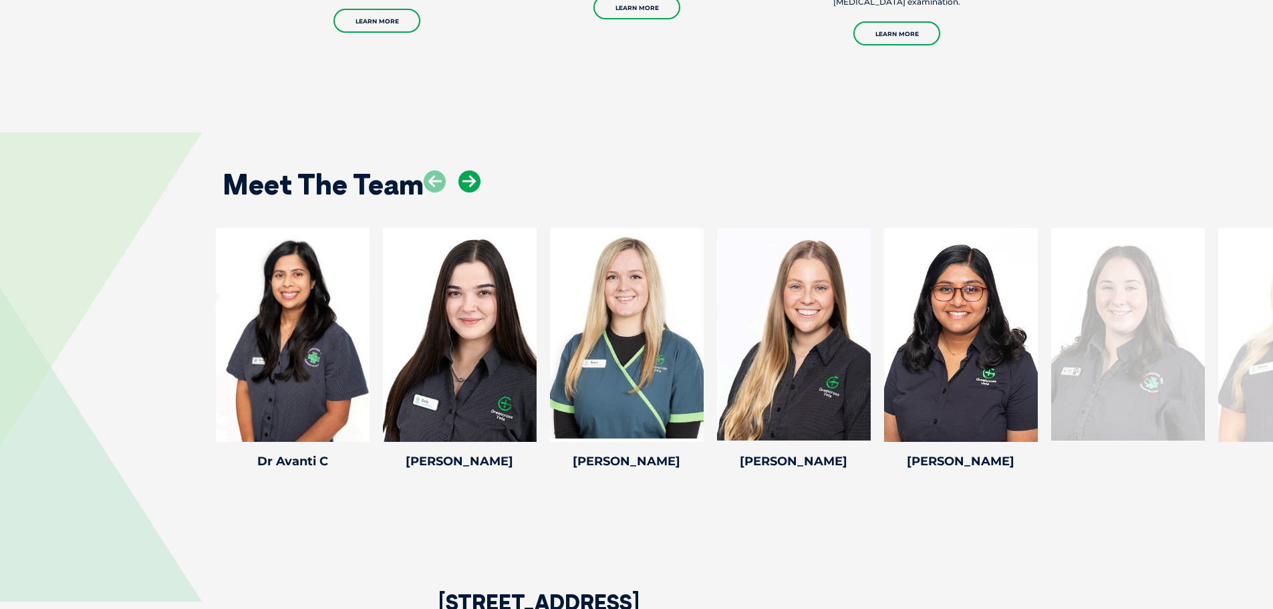
click at [469, 170] on icon at bounding box center [469, 181] width 22 height 22
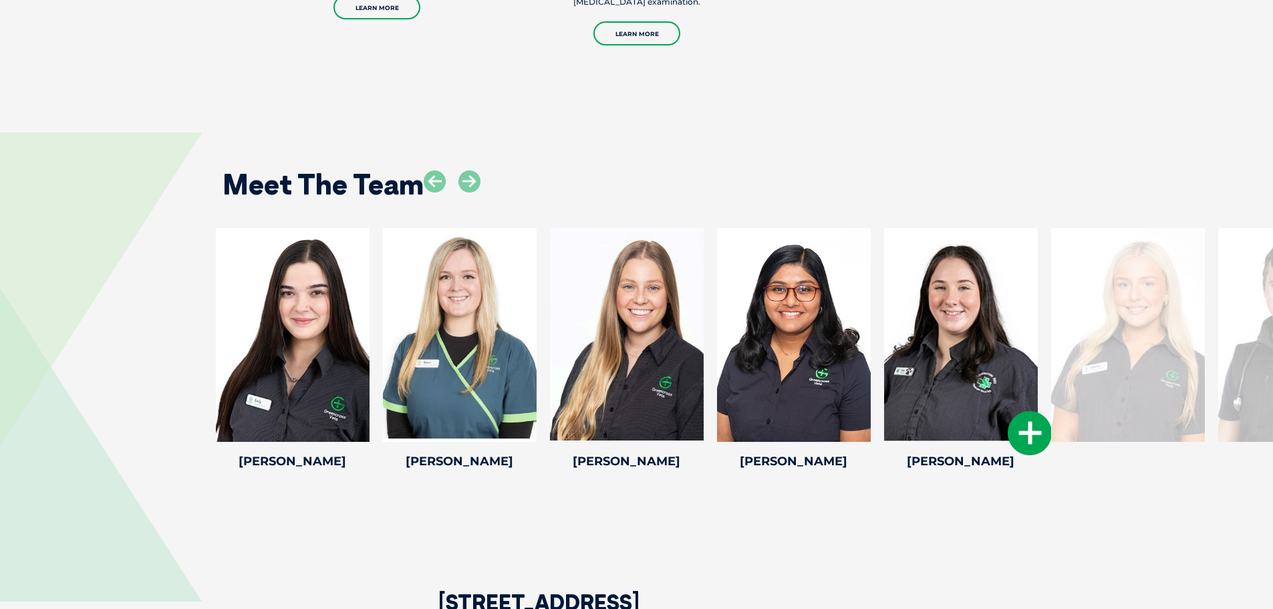
click at [961, 355] on div at bounding box center [961, 335] width 154 height 214
click at [1053, 427] on div "Chelsea A Chelsea A Veterinary Nurse Chelsea became apart of the Greencross Hur…" at bounding box center [1127, 351] width 167 height 246
click at [1038, 420] on icon at bounding box center [1030, 433] width 44 height 44
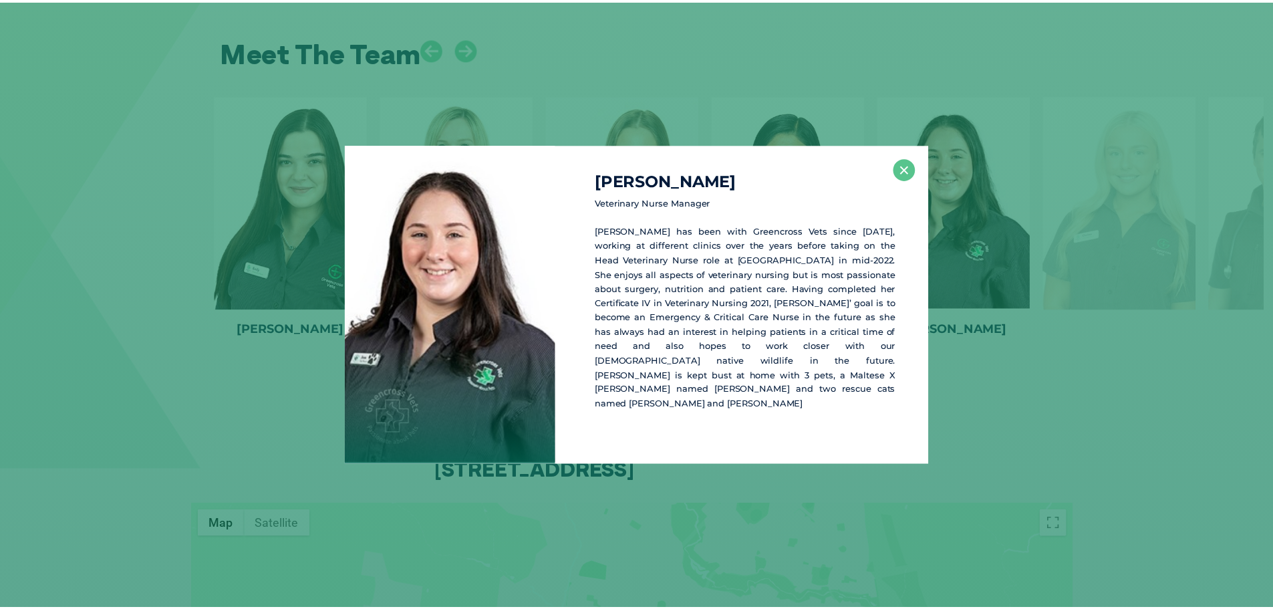
scroll to position [1825, 0]
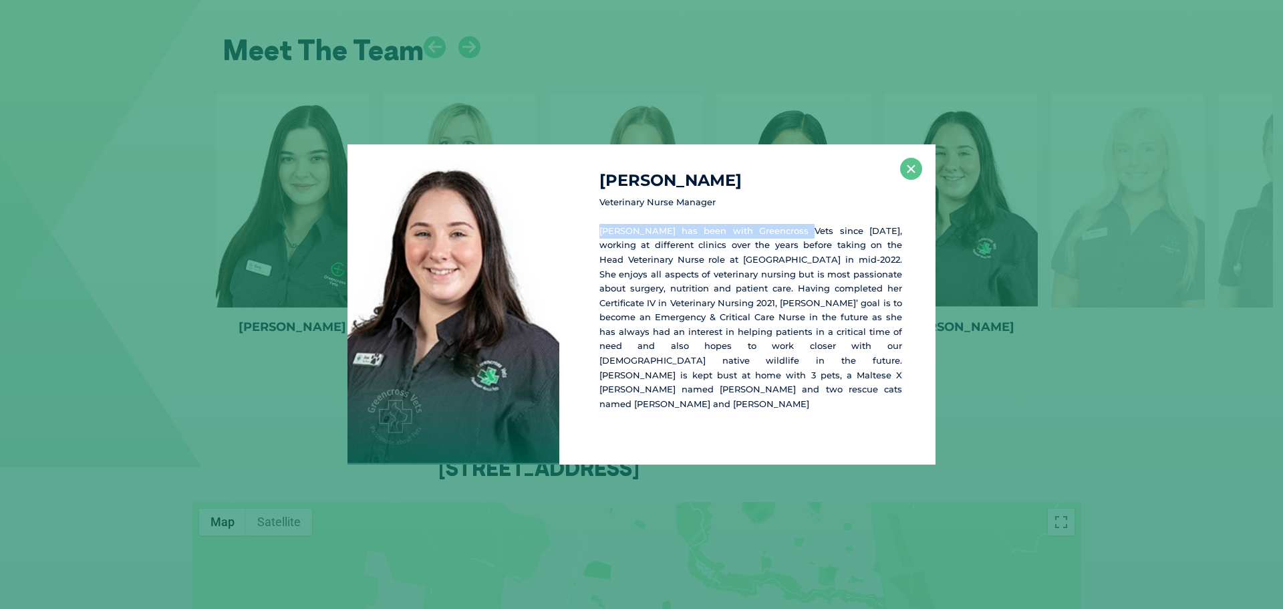
drag, startPoint x: 778, startPoint y: 231, endPoint x: 564, endPoint y: 228, distance: 213.8
click at [567, 230] on div "[PERSON_NAME] Veterinary Nurse Manager [PERSON_NAME] has been with Greencross V…" at bounding box center [747, 304] width 376 height 321
drag, startPoint x: 724, startPoint y: 235, endPoint x: 752, endPoint y: 231, distance: 27.6
click at [725, 235] on div "[PERSON_NAME] Veterinary Nurse Manager [PERSON_NAME] has been with Greencross V…" at bounding box center [747, 304] width 376 height 321
click at [915, 180] on button "×" at bounding box center [911, 169] width 22 height 22
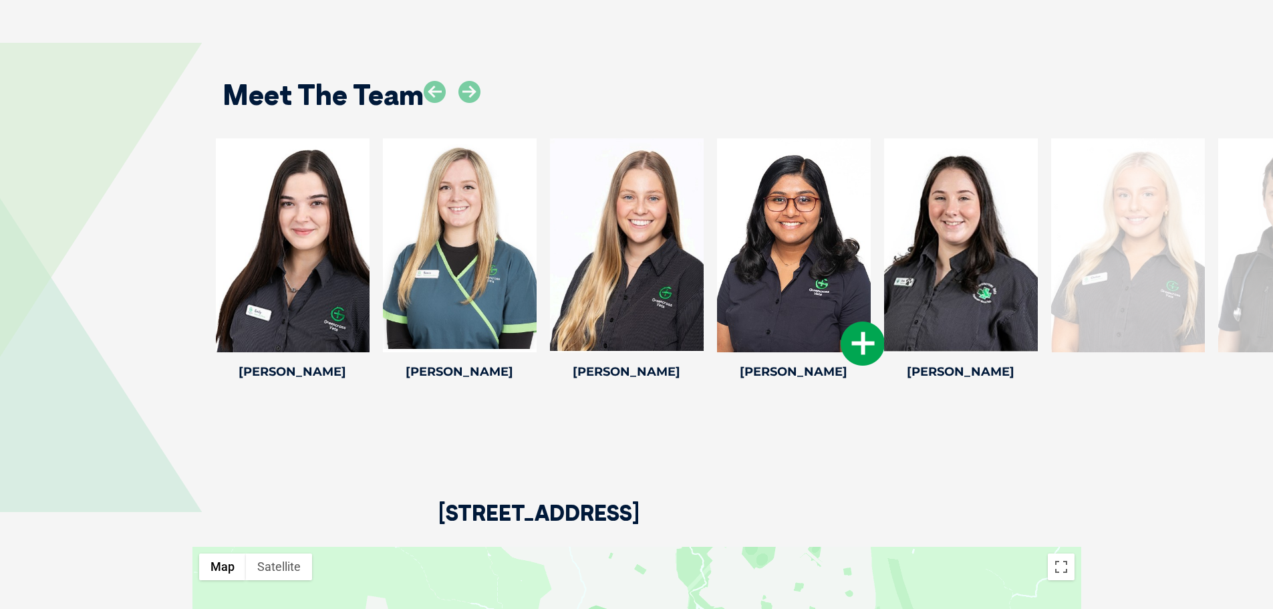
scroll to position [1691, 0]
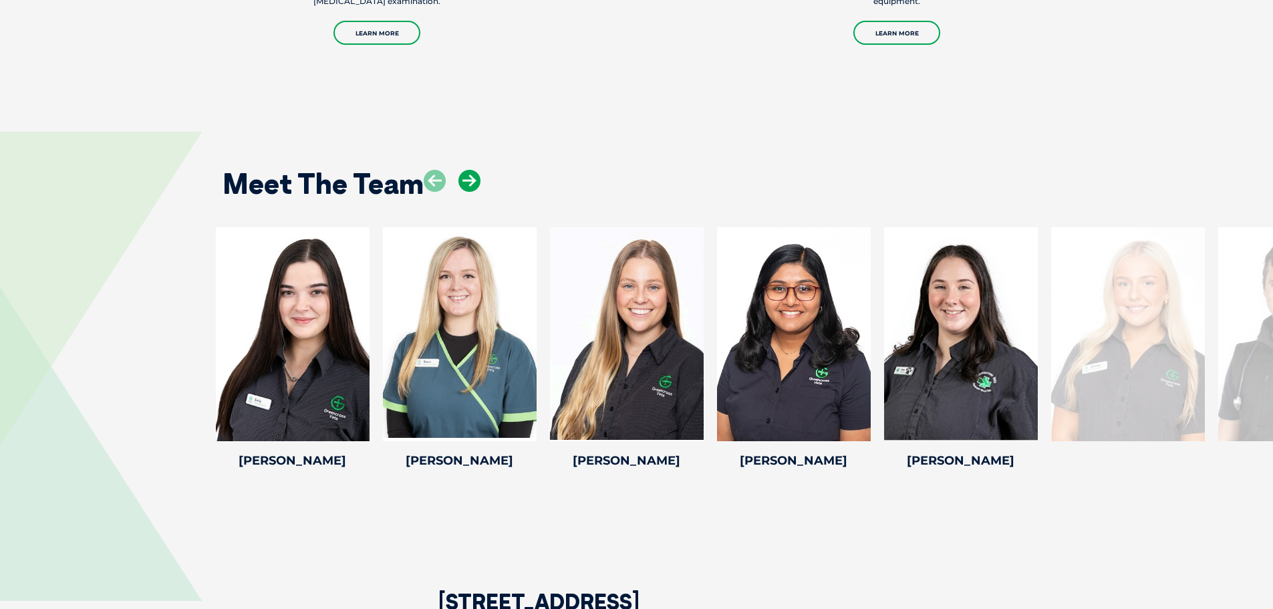
click at [470, 170] on icon at bounding box center [469, 181] width 22 height 22
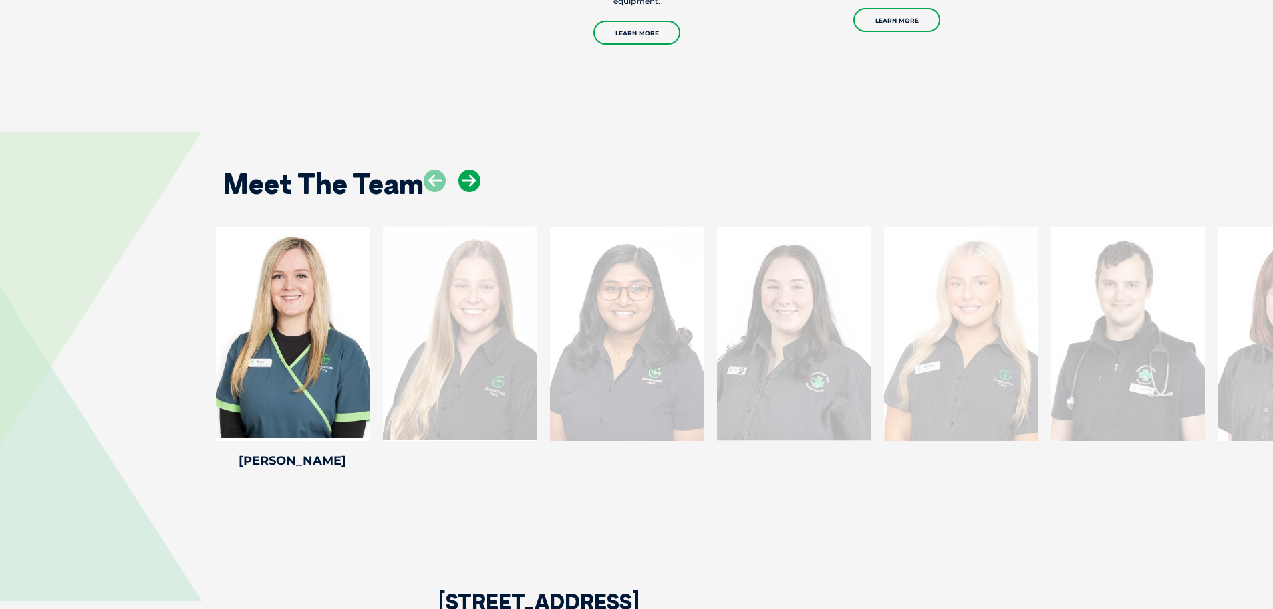
click at [470, 170] on icon at bounding box center [469, 181] width 22 height 22
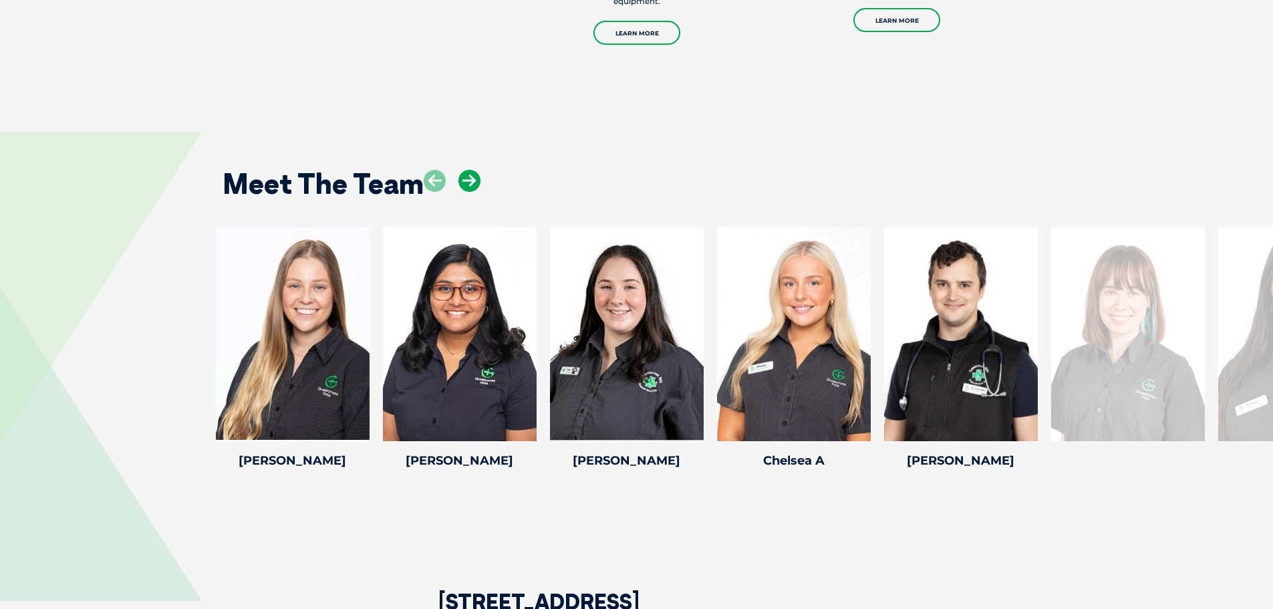
click at [470, 170] on icon at bounding box center [469, 181] width 22 height 22
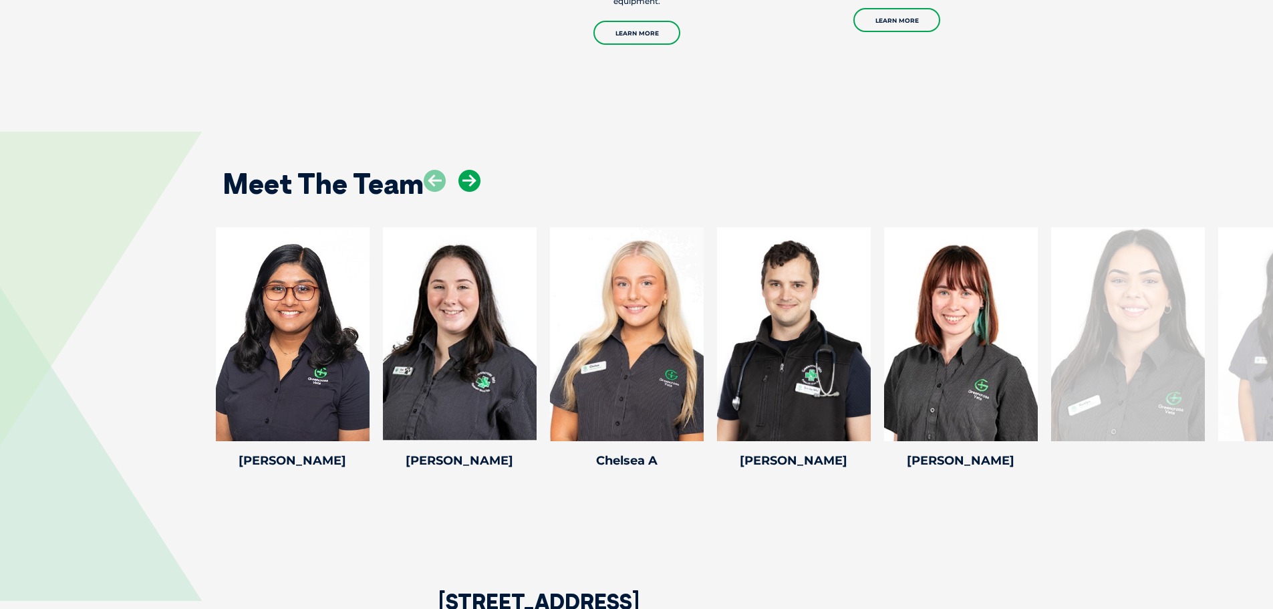
click at [470, 170] on icon at bounding box center [469, 181] width 22 height 22
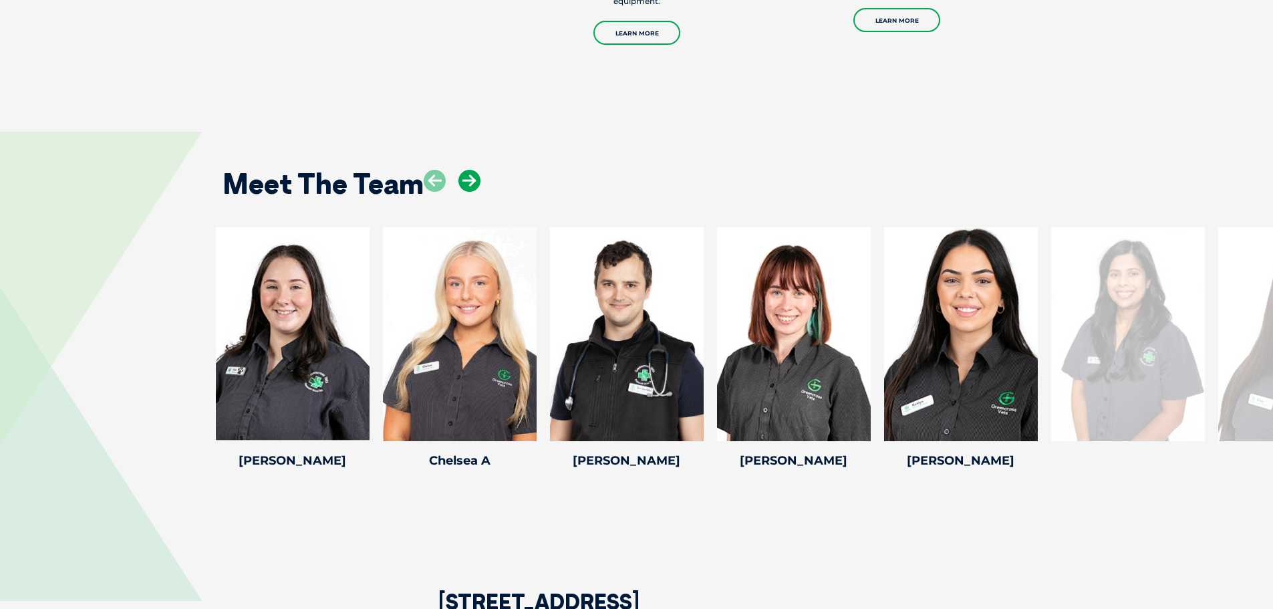
click at [470, 170] on icon at bounding box center [469, 181] width 22 height 22
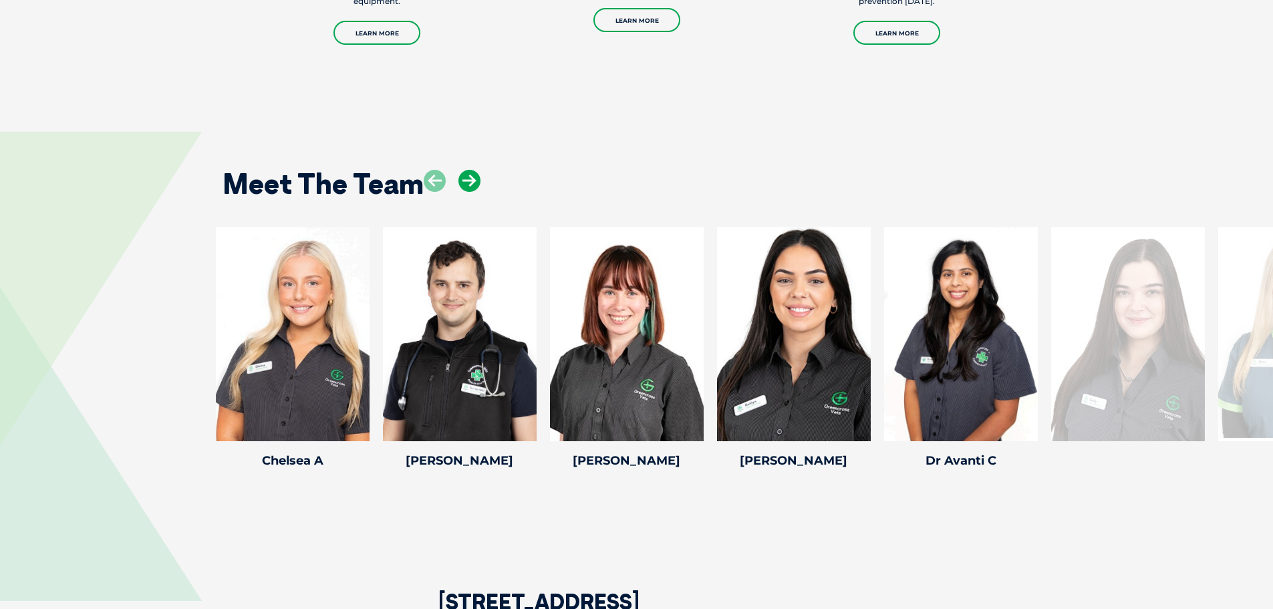
click at [470, 170] on icon at bounding box center [469, 181] width 22 height 22
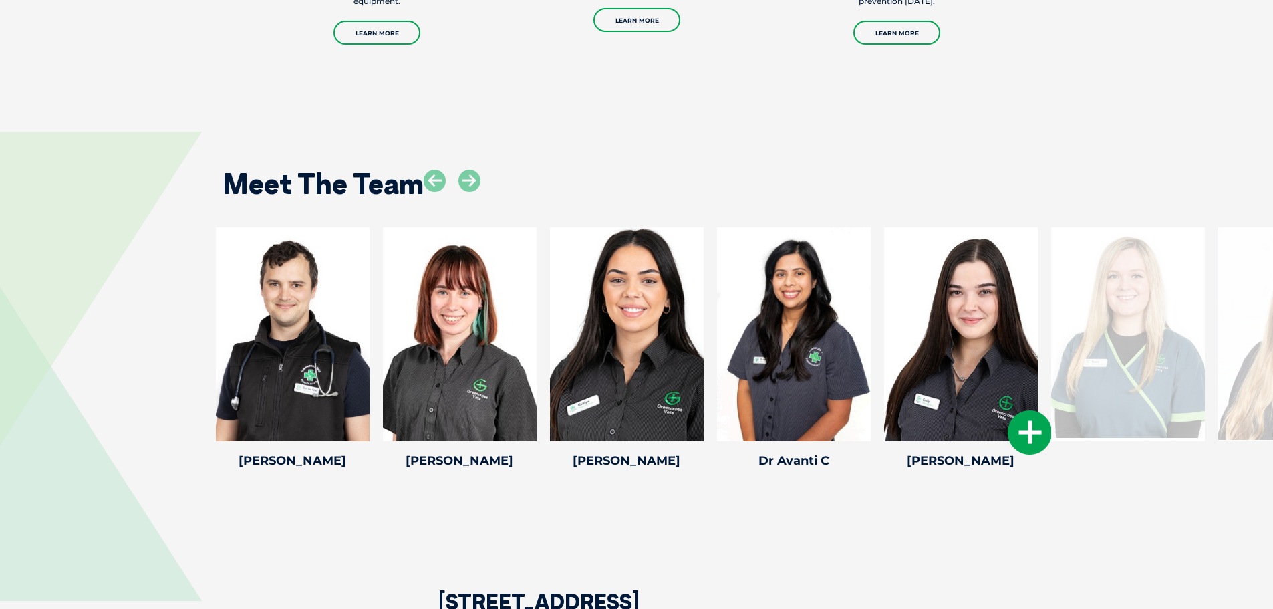
click at [1013, 418] on icon at bounding box center [1030, 432] width 44 height 44
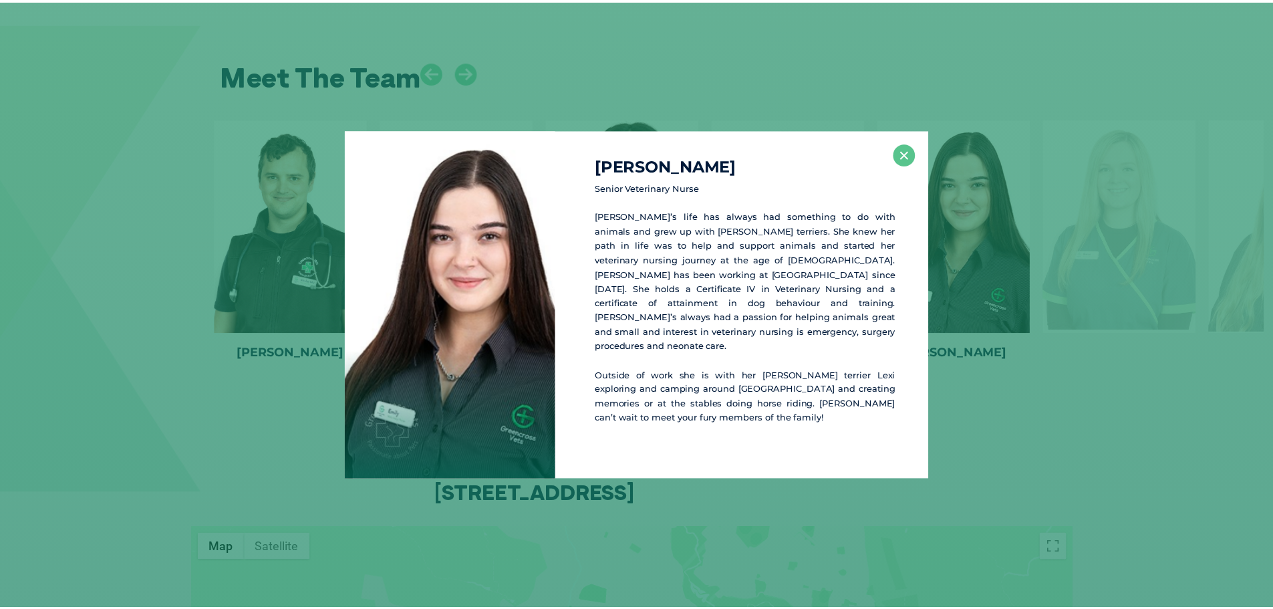
scroll to position [1808, 0]
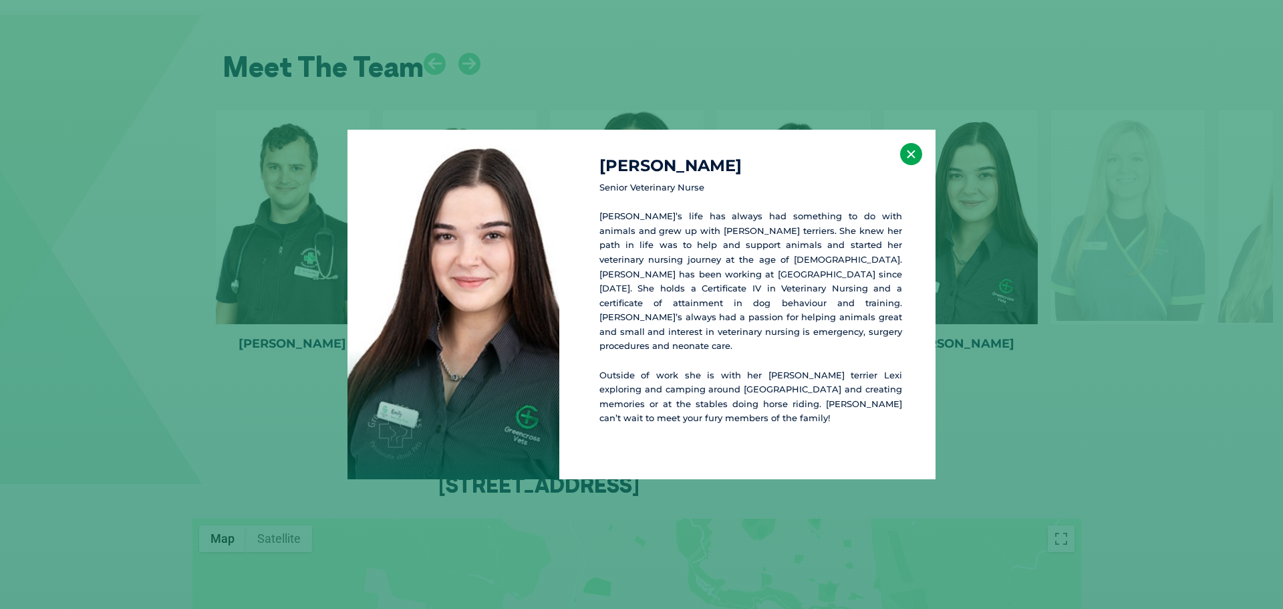
click at [915, 165] on button "×" at bounding box center [911, 154] width 22 height 22
